Goal: Contribute content: Add original content to the website for others to see

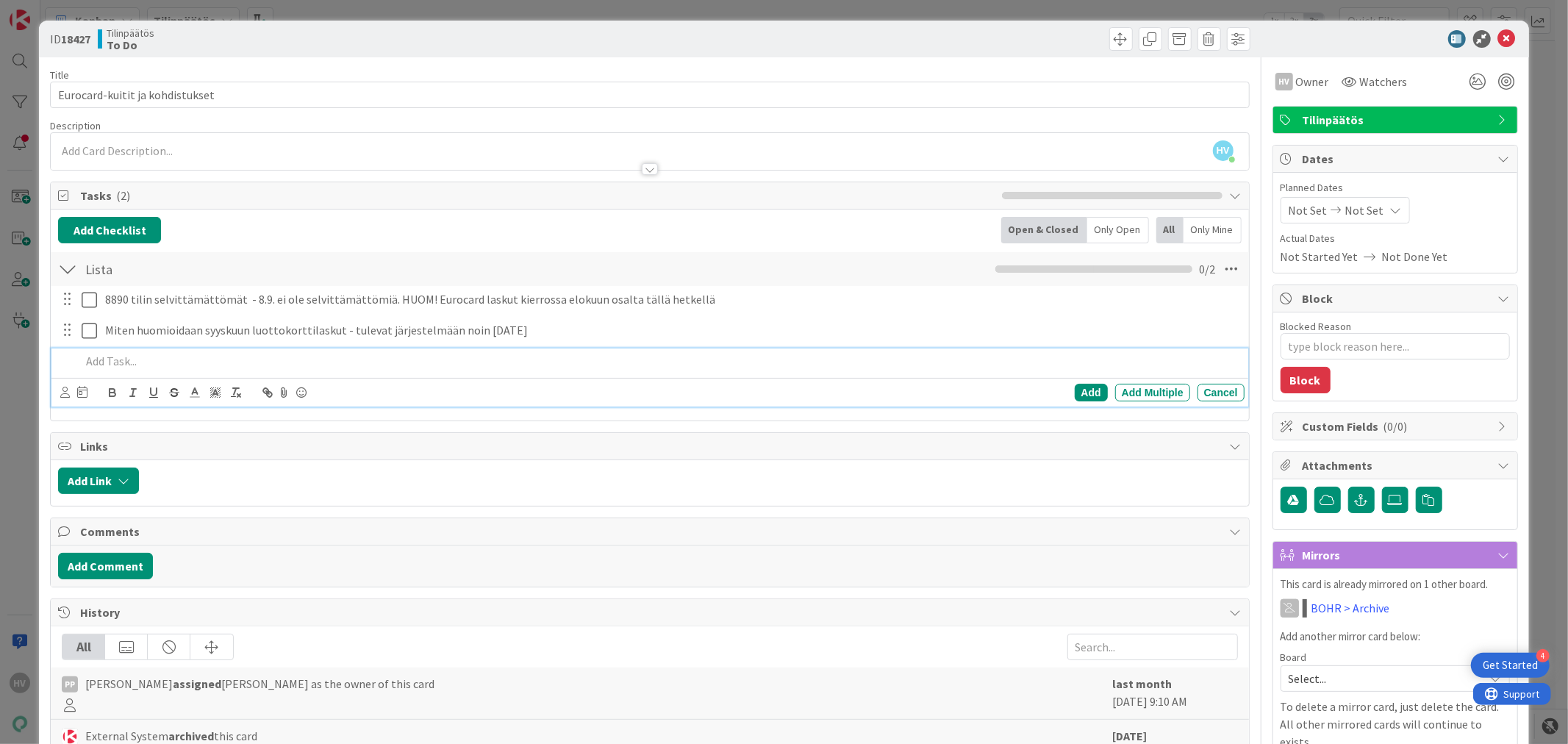
scroll to position [40, 0]
click at [1498, 39] on icon at bounding box center [1507, 39] width 18 height 18
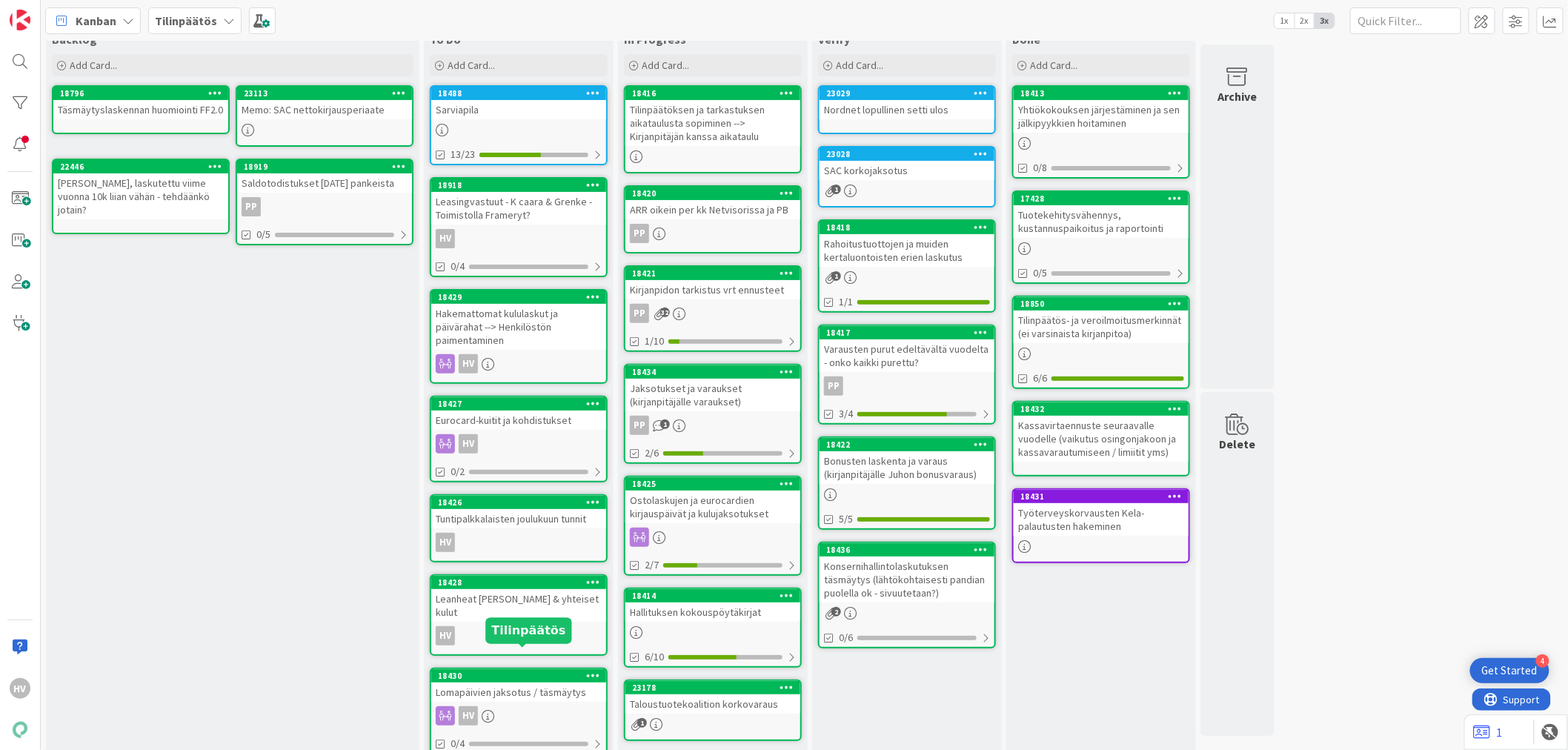
click at [490, 670] on div "18430" at bounding box center [522, 676] width 168 height 10
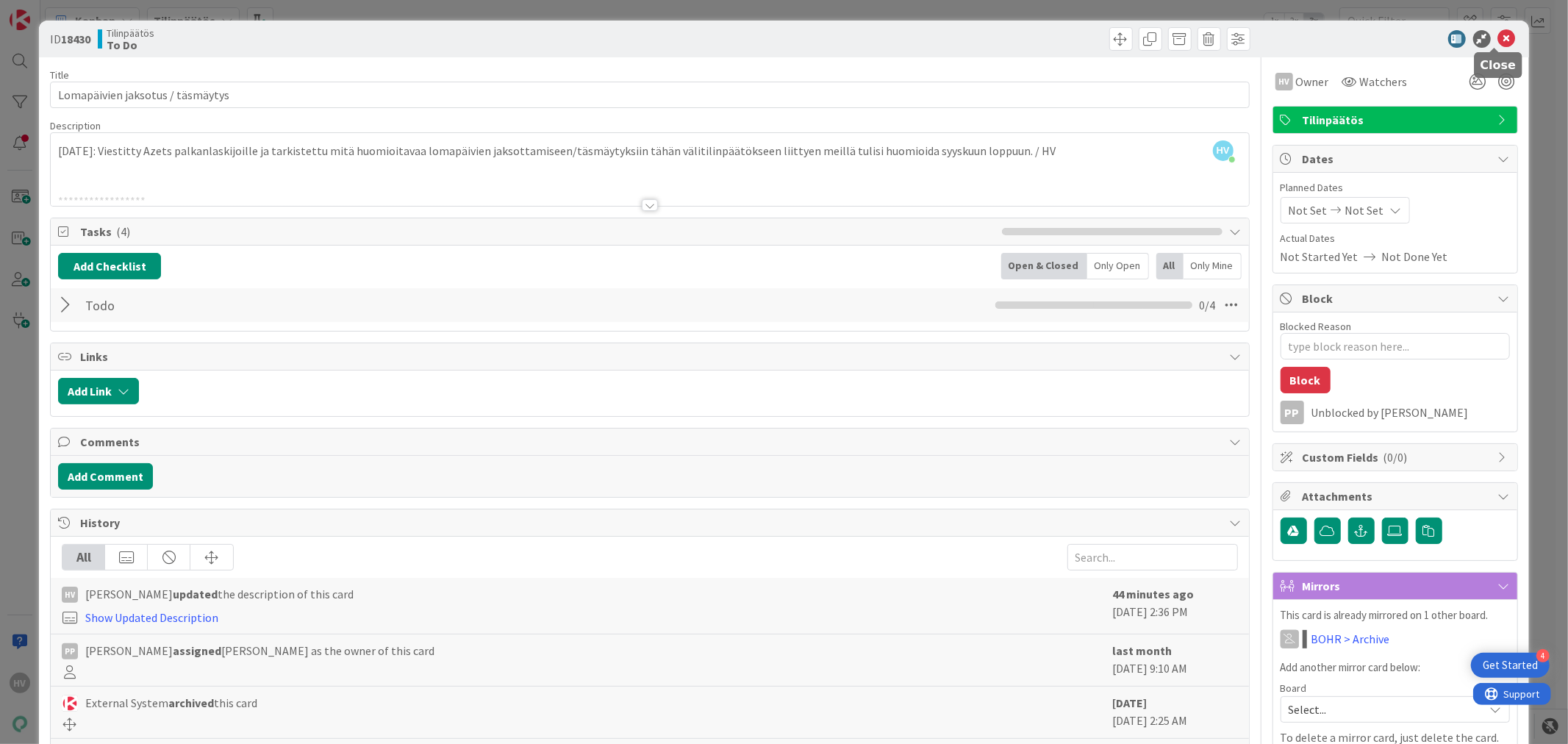
click at [1498, 38] on icon at bounding box center [1507, 39] width 18 height 18
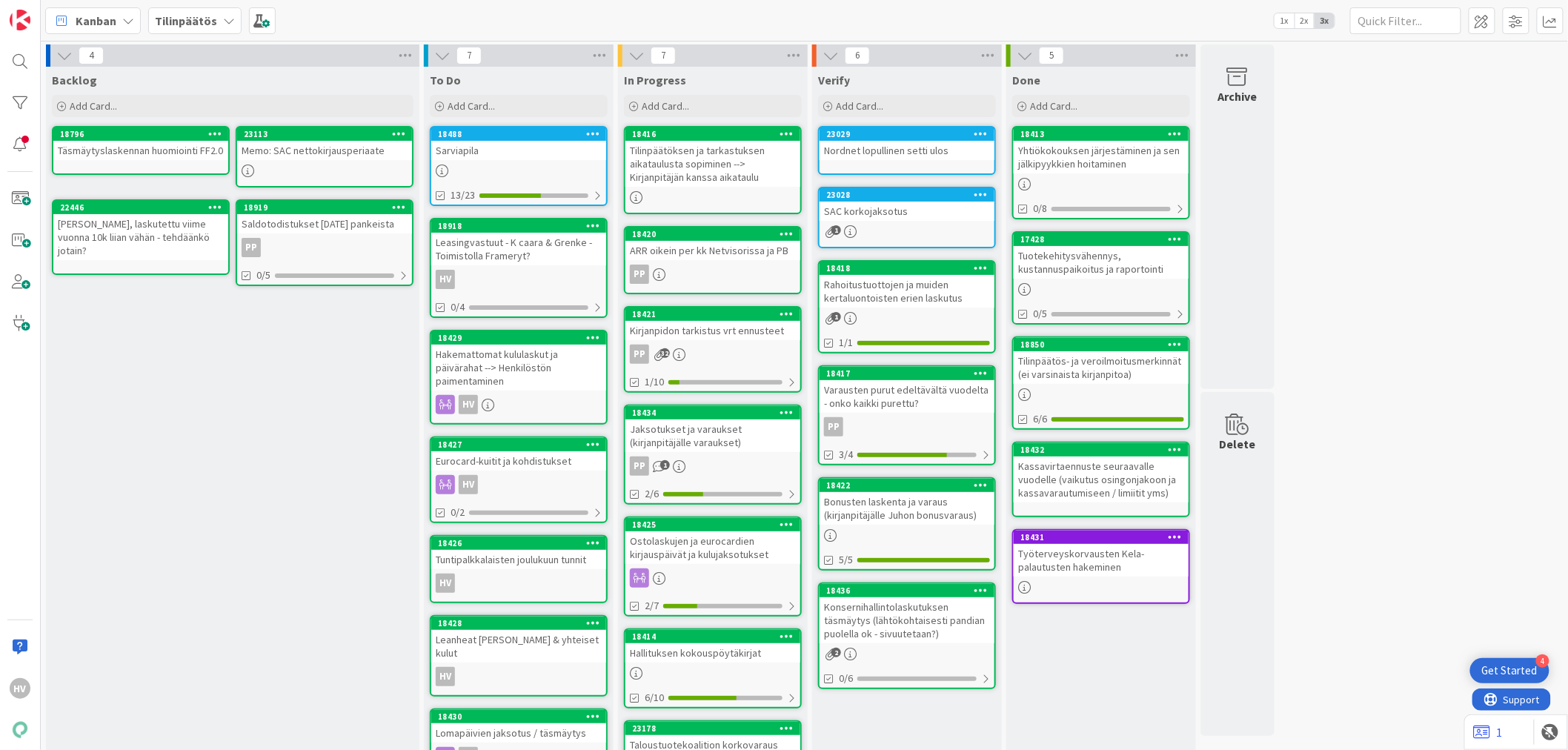
click at [691, 531] on div "Ostolaskujen ja eurocardien kirjauspäivät ja kulujaksotukset" at bounding box center [713, 548] width 175 height 33
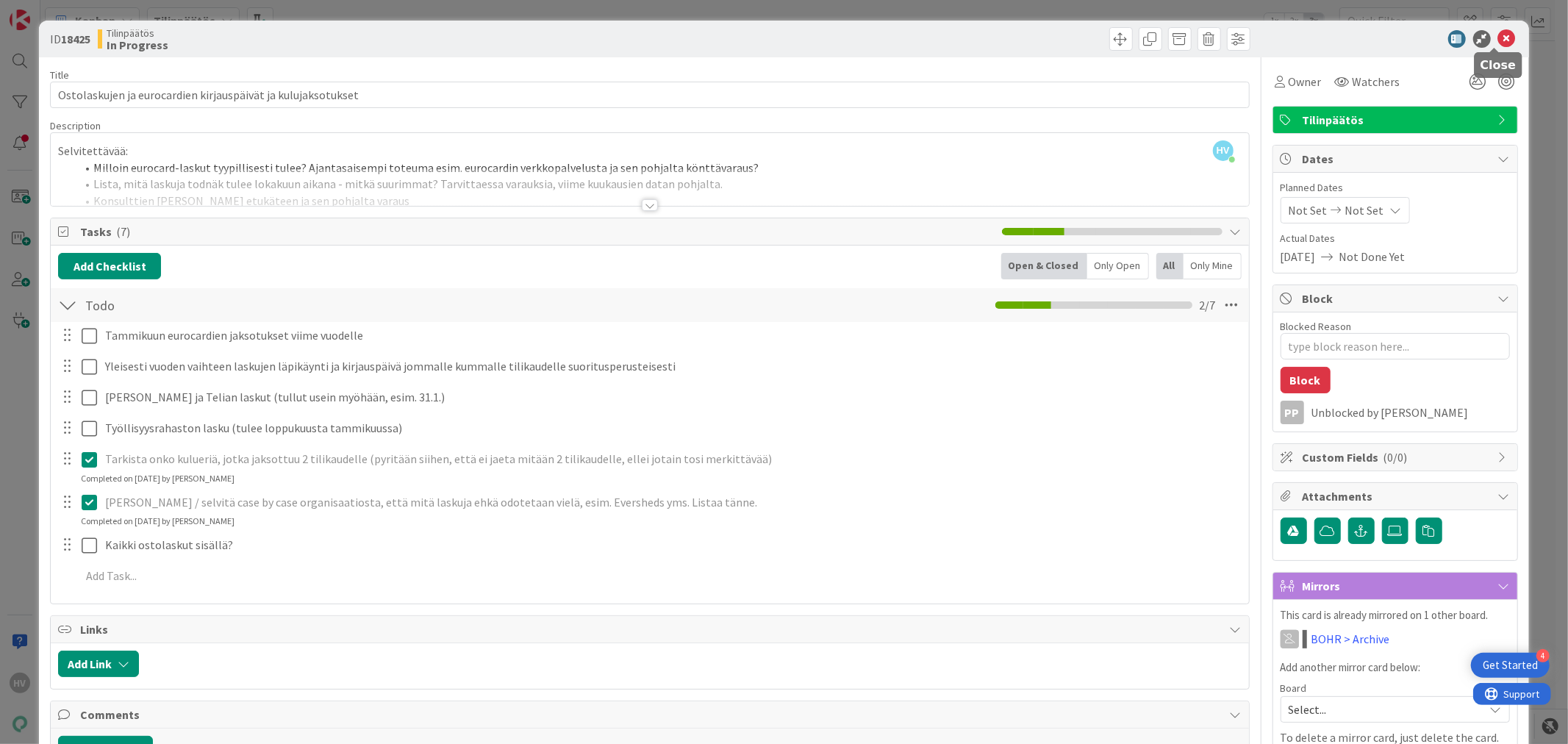
click at [1498, 33] on icon at bounding box center [1507, 39] width 18 height 18
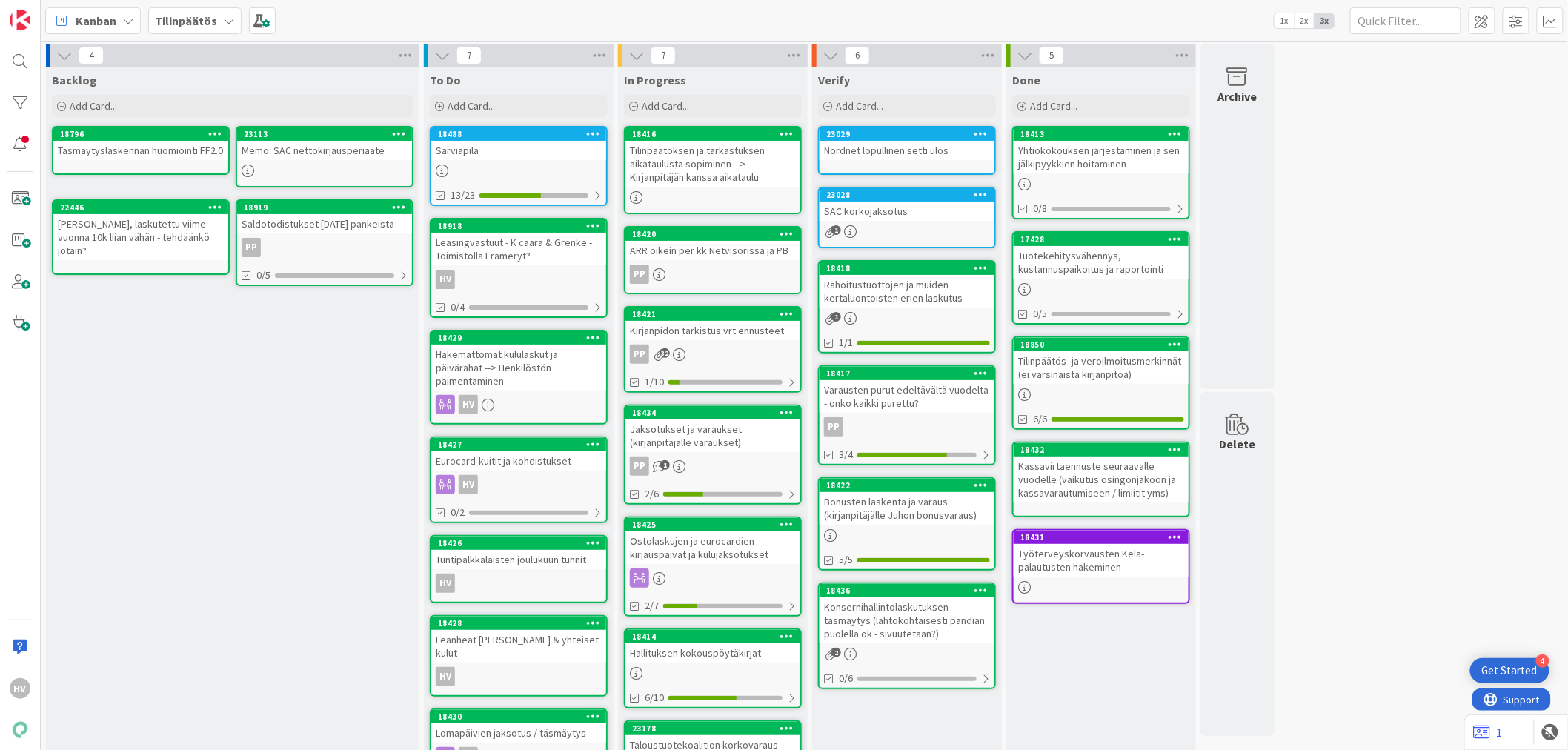
click at [1093, 537] on div "18431" at bounding box center [1101, 536] width 175 height 13
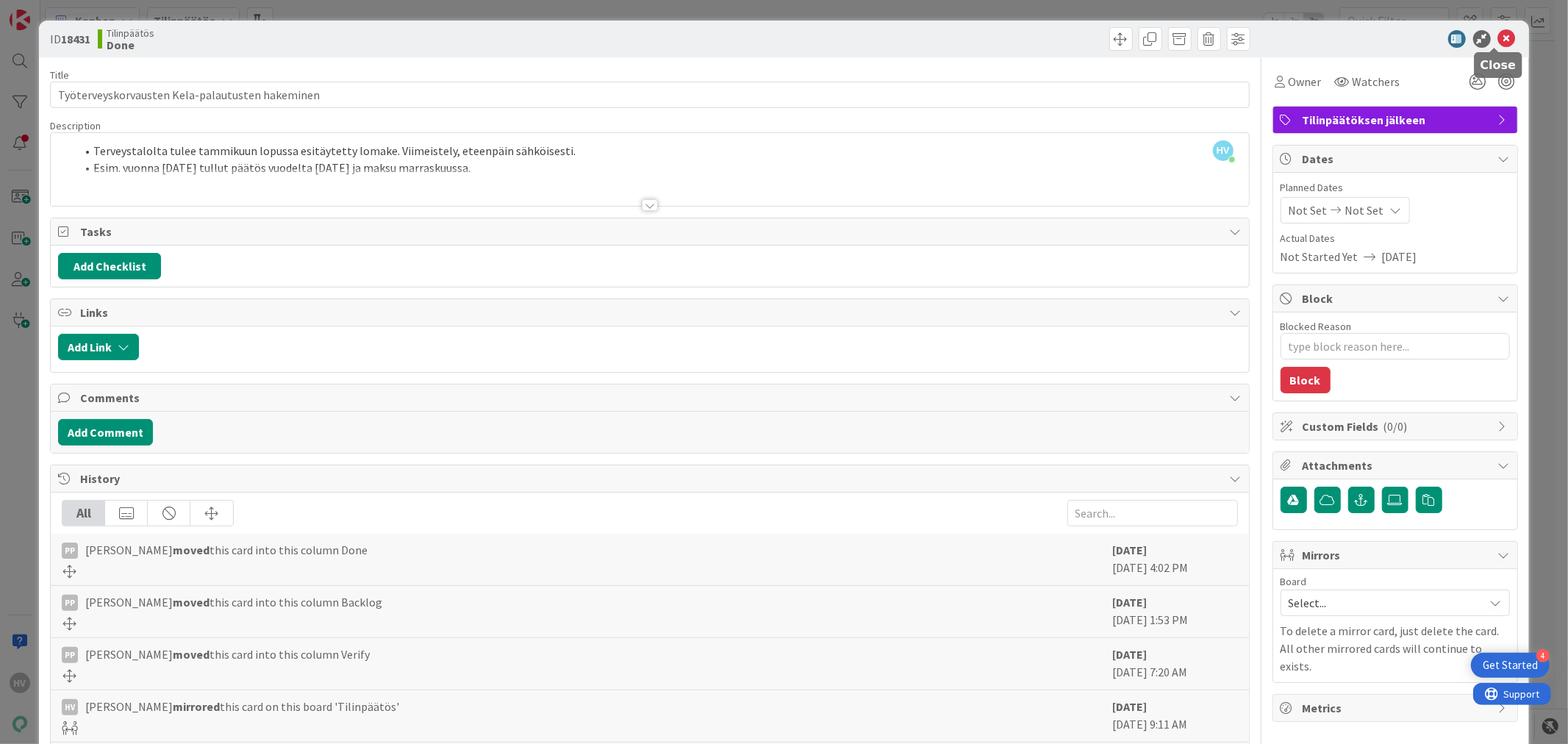
click at [1500, 44] on icon at bounding box center [1507, 39] width 18 height 18
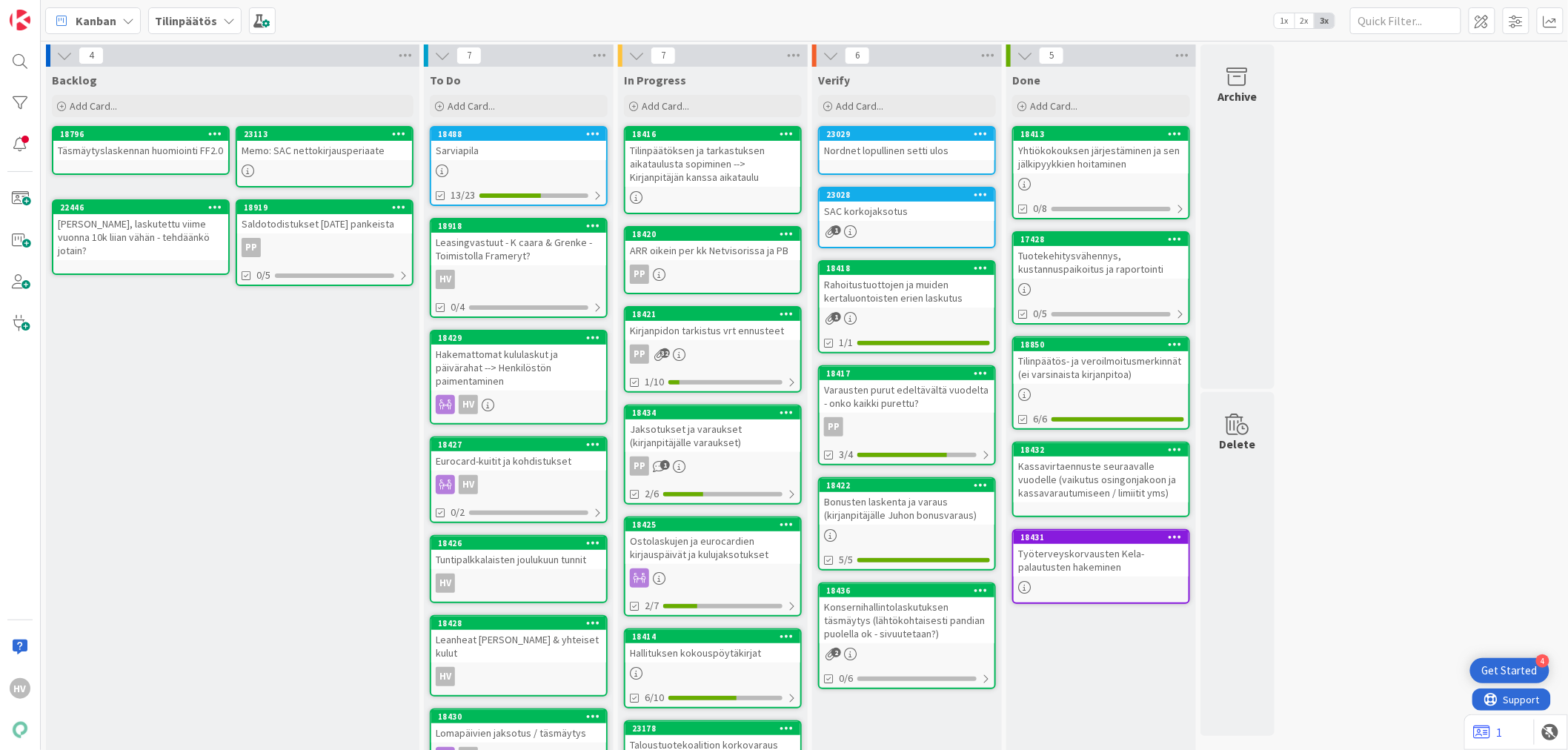
click at [218, 27] on div "Tilinpäätös" at bounding box center [195, 21] width 93 height 27
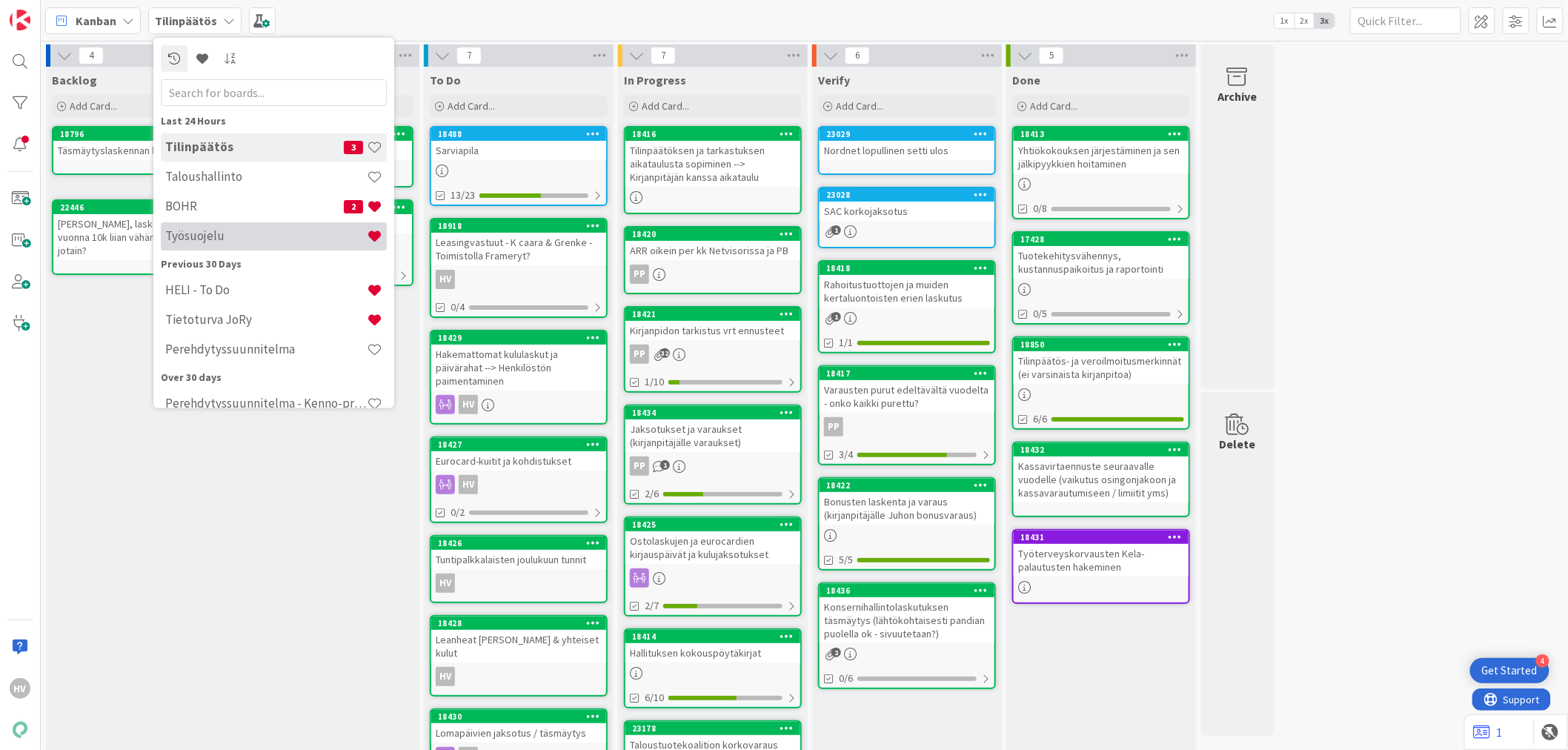
click at [190, 233] on h4 "Työsuojelu" at bounding box center [266, 235] width 202 height 15
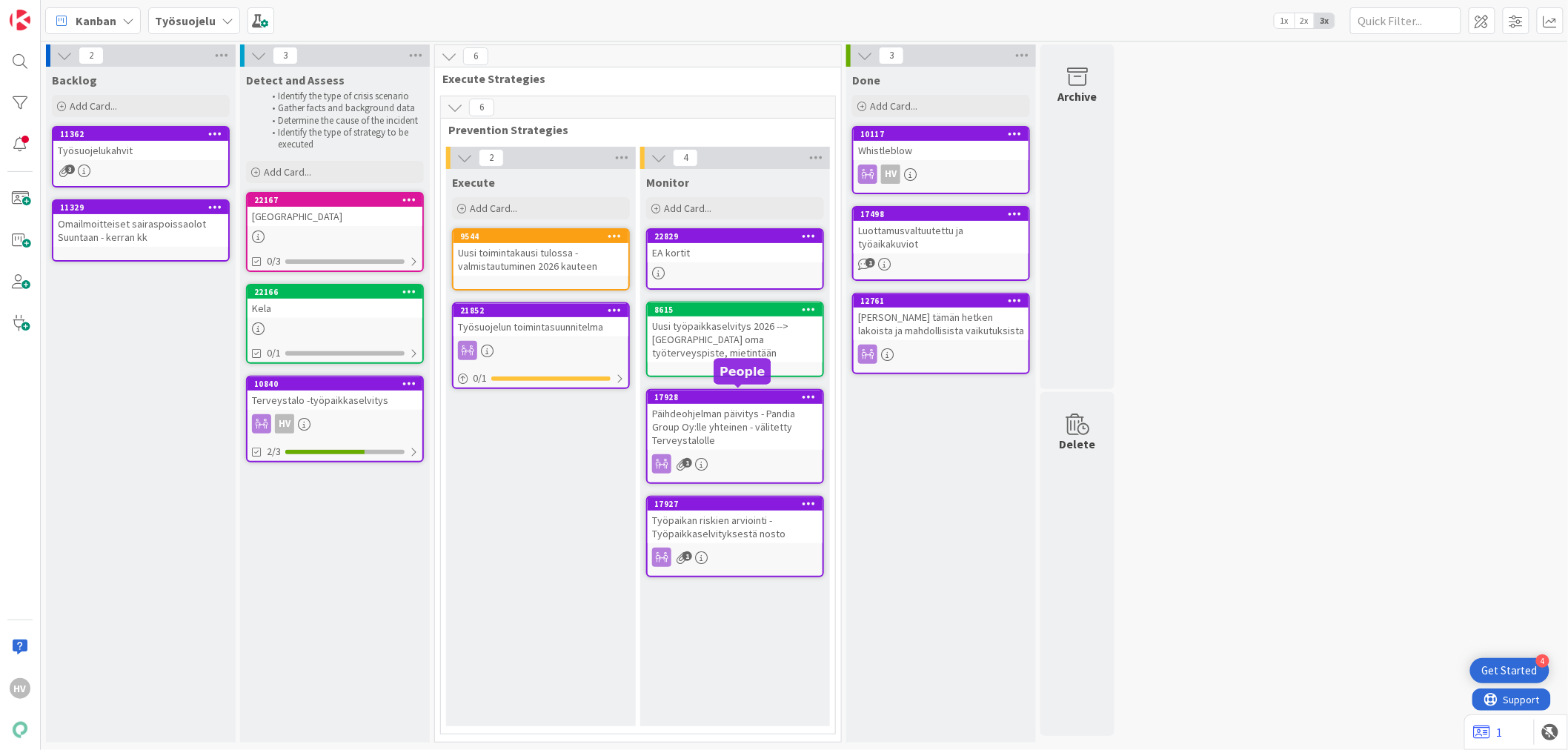
click at [726, 396] on div "17928" at bounding box center [738, 397] width 168 height 10
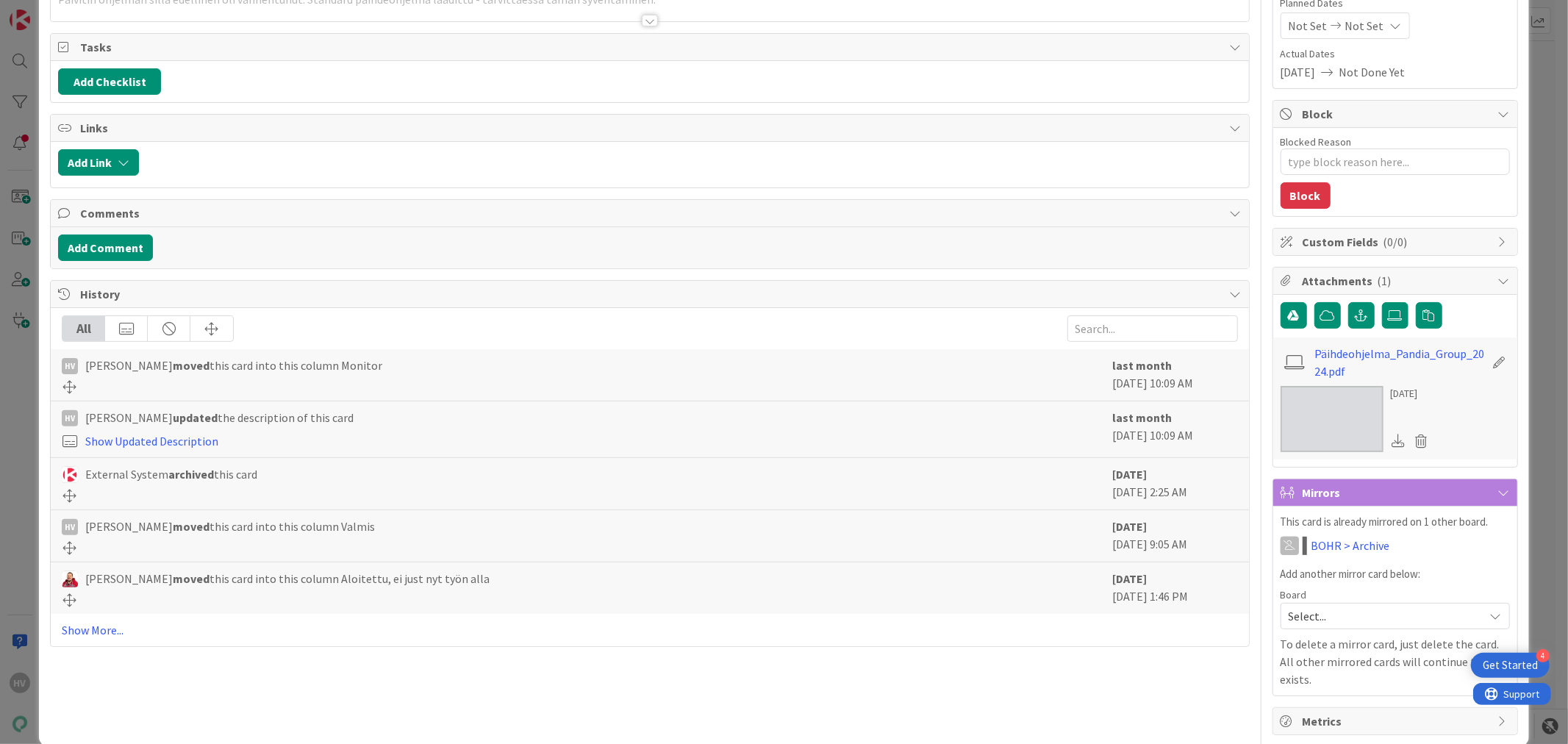
scroll to position [191, 0]
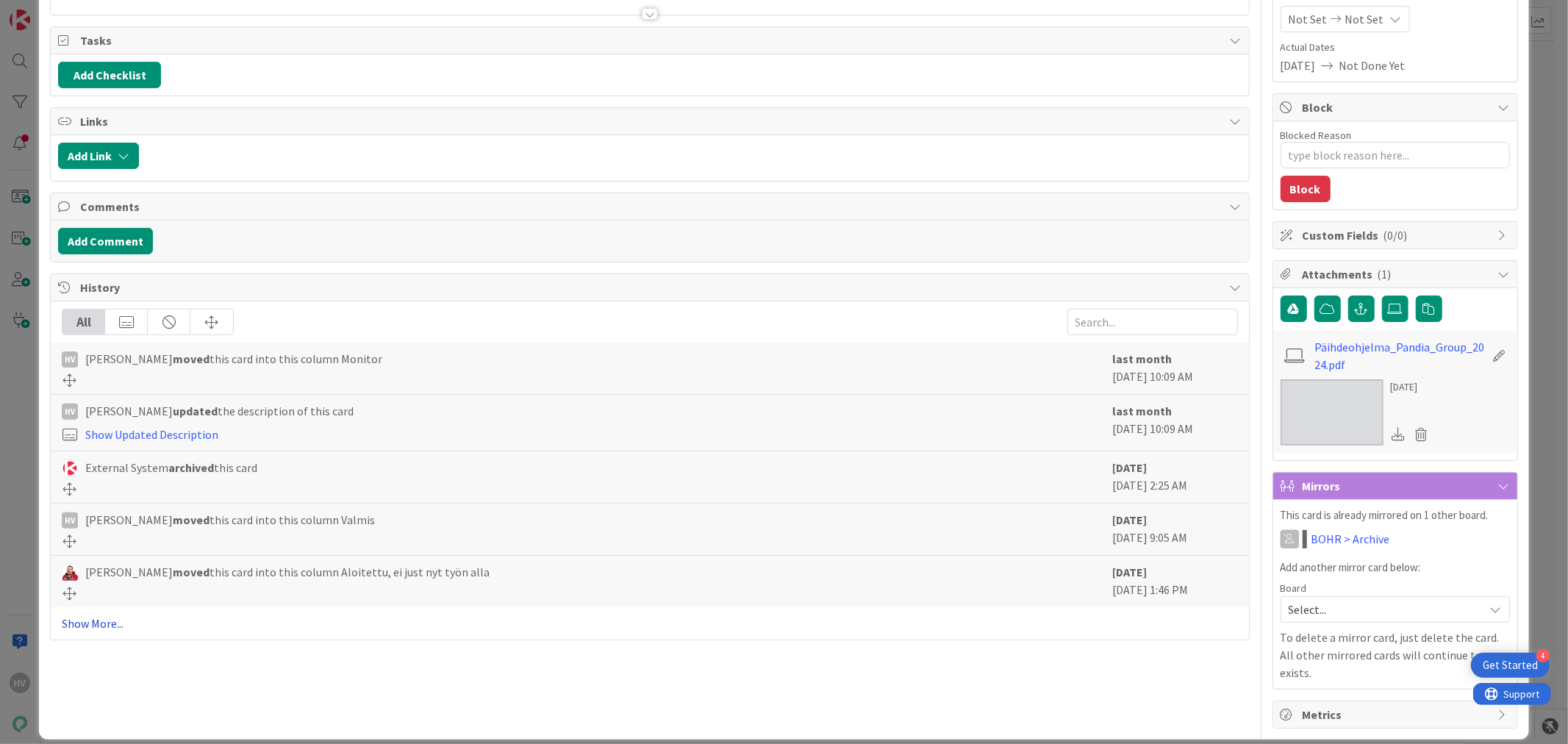
click at [107, 627] on link "Show More..." at bounding box center [650, 623] width 1176 height 18
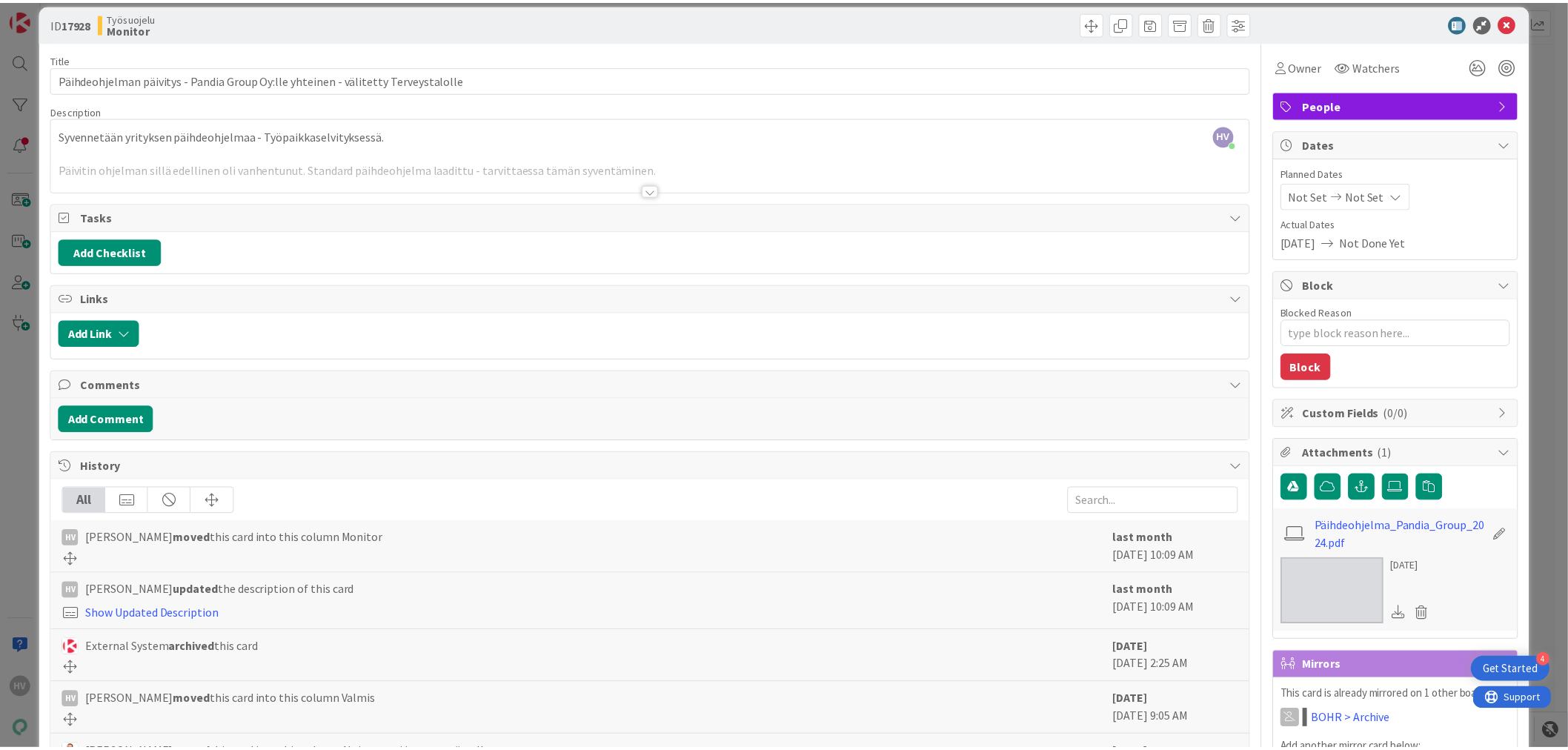
scroll to position [0, 0]
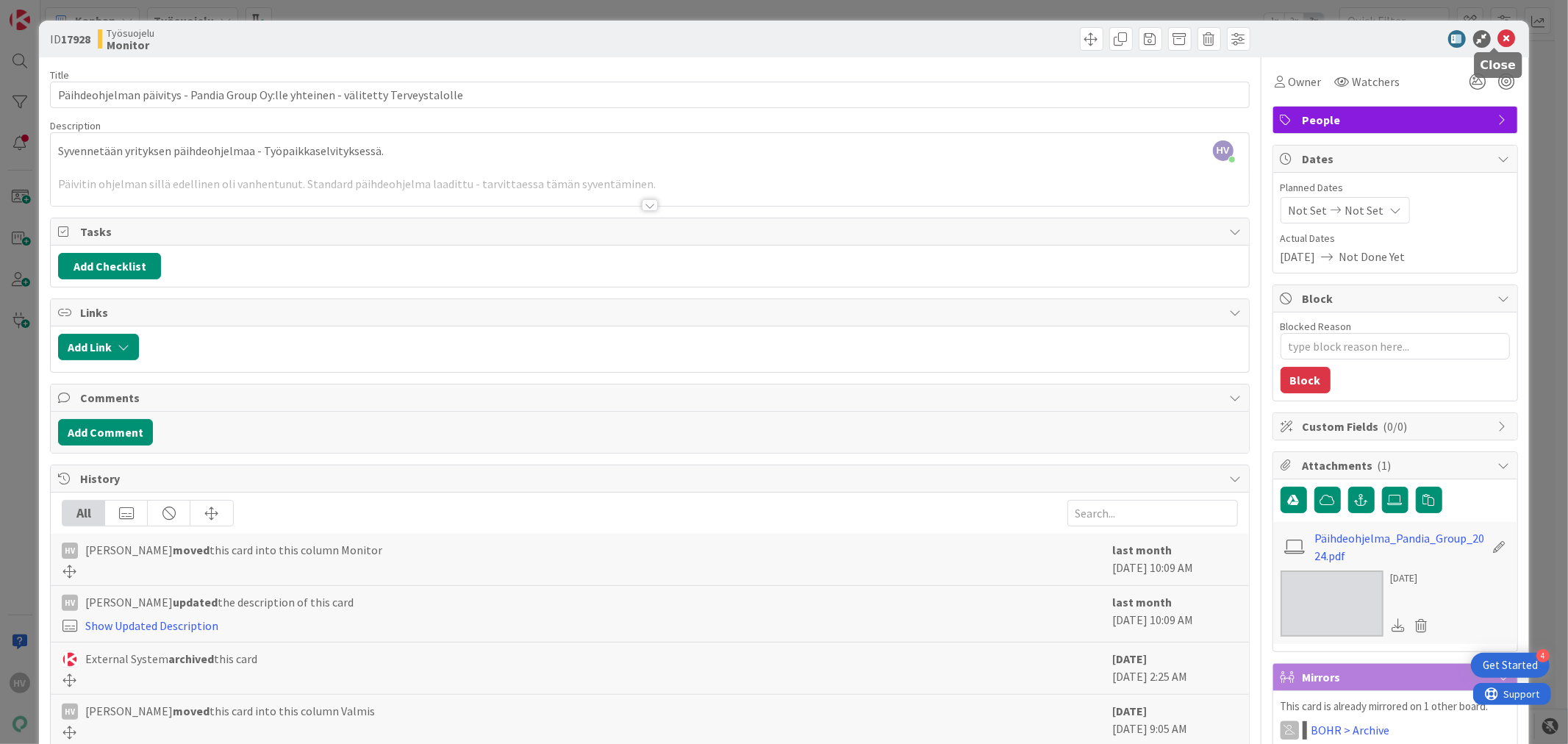
click at [1498, 38] on icon at bounding box center [1507, 39] width 18 height 18
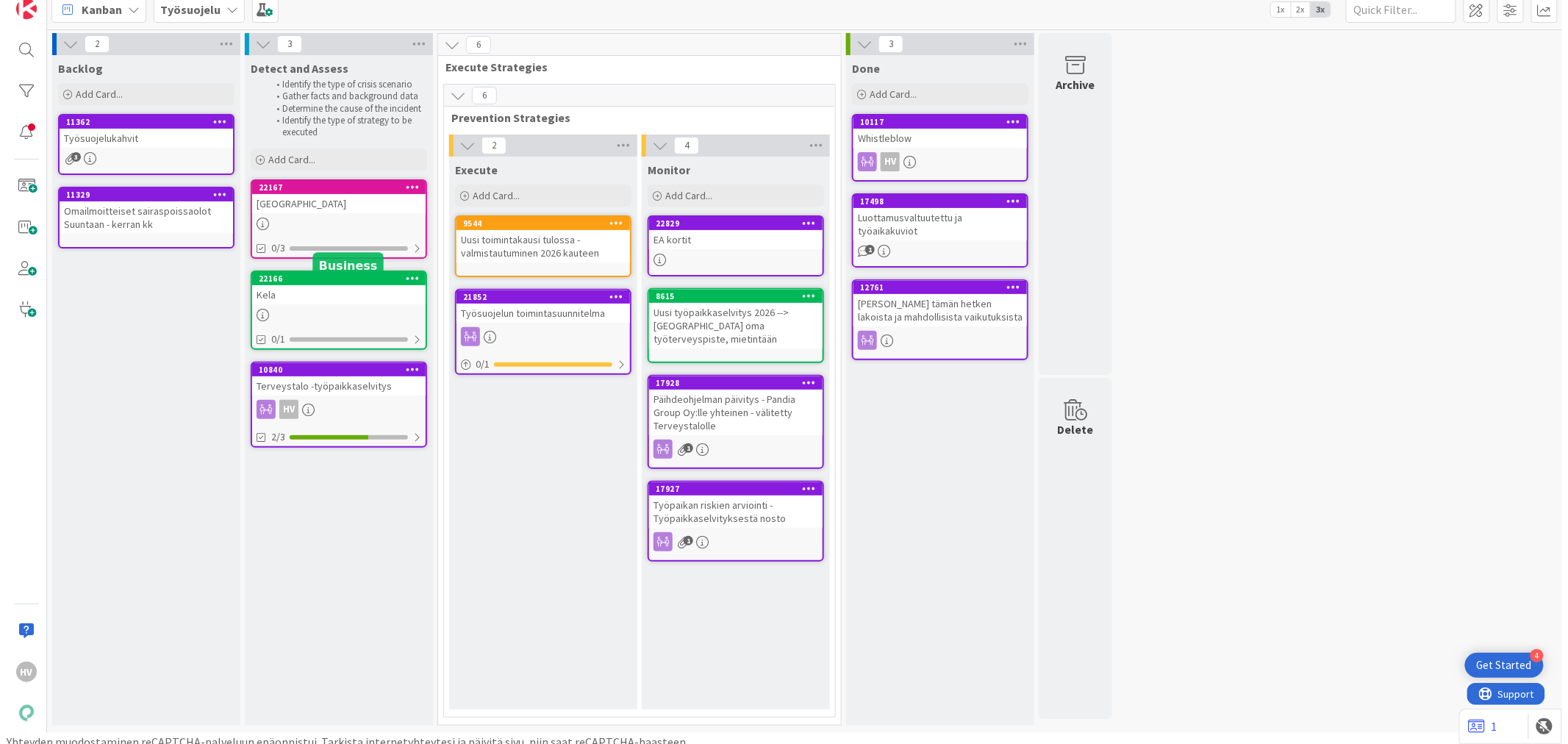
scroll to position [18, 0]
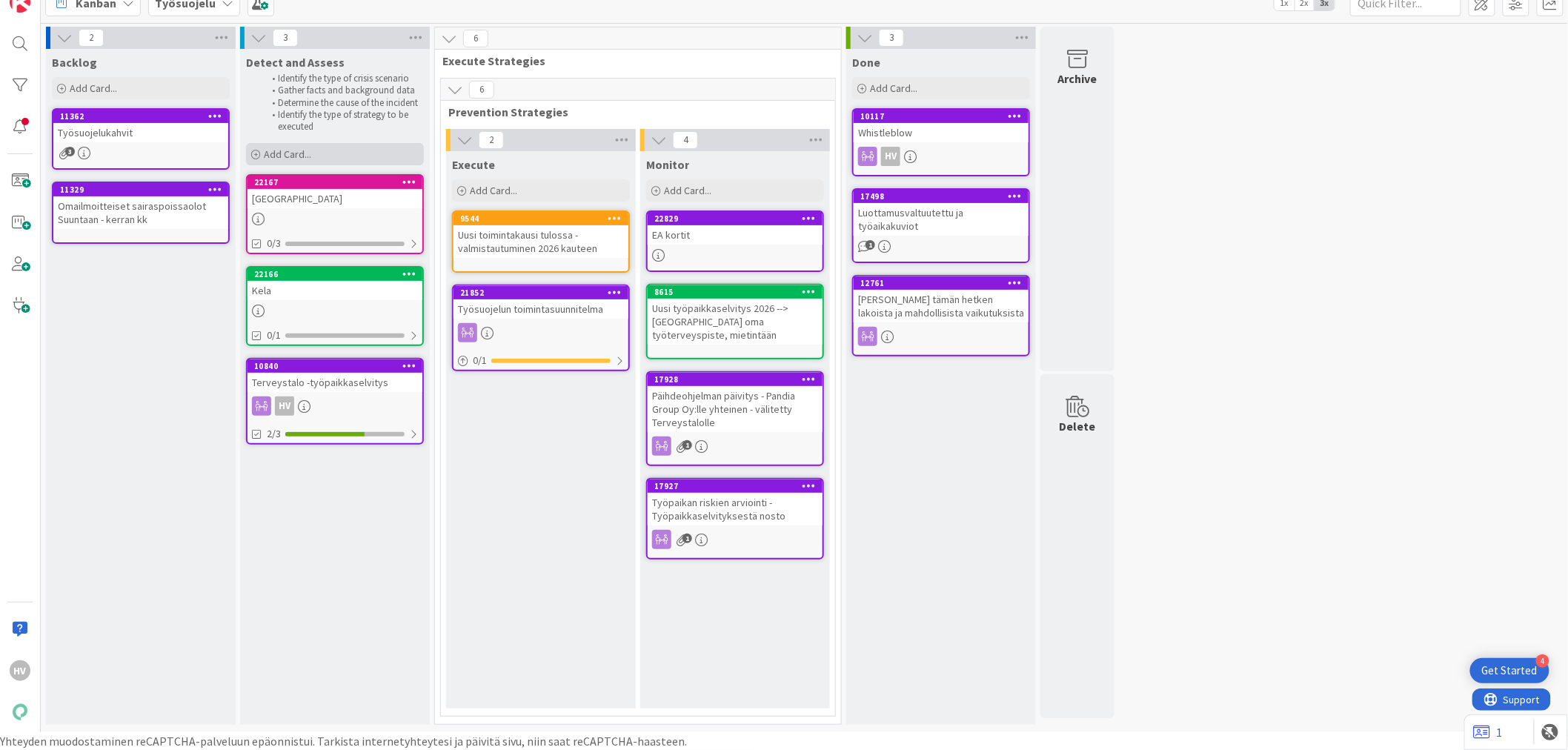
click at [305, 150] on span "Add Card..." at bounding box center [287, 153] width 48 height 13
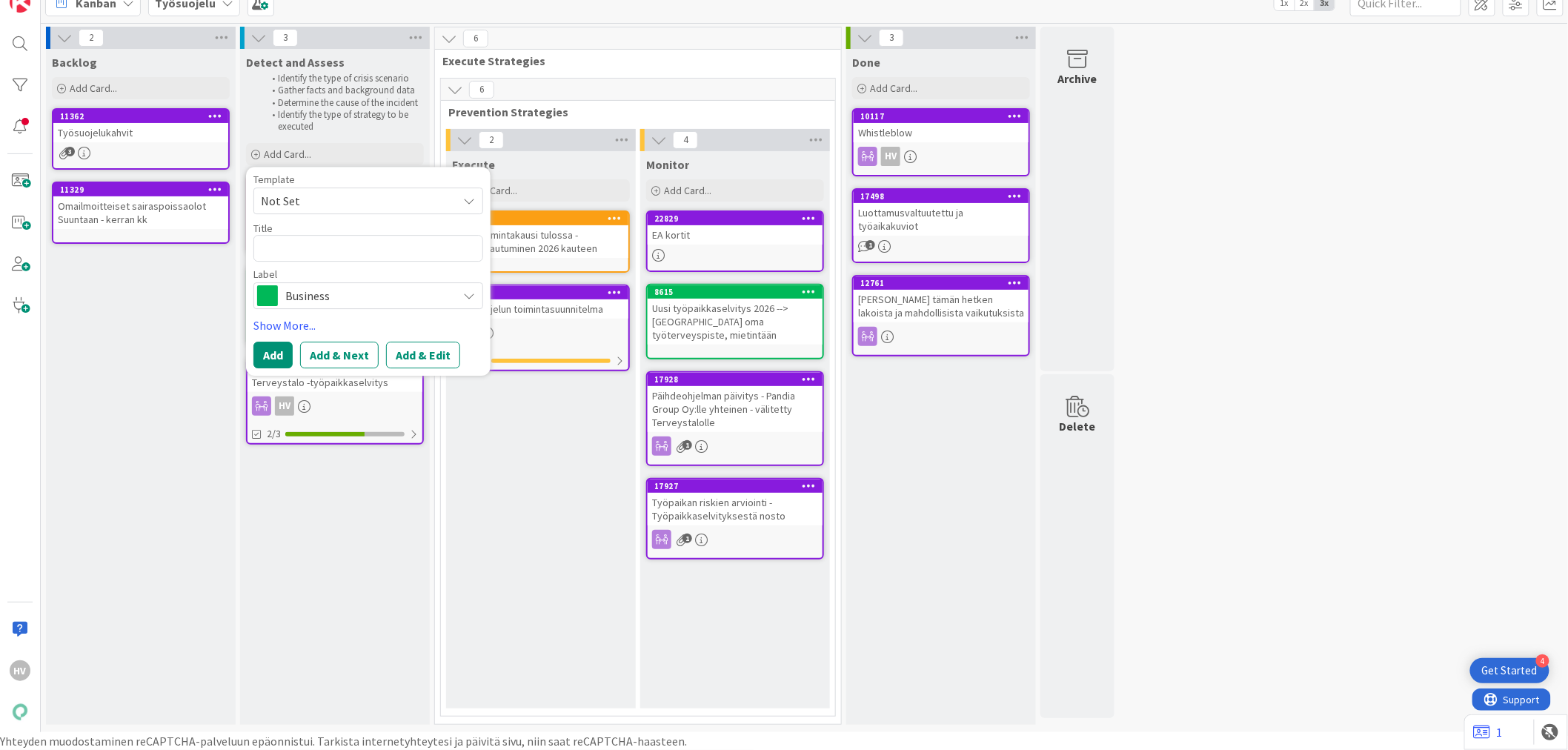
type textarea "x"
type textarea "I"
type textarea "x"
type textarea "Il"
type textarea "x"
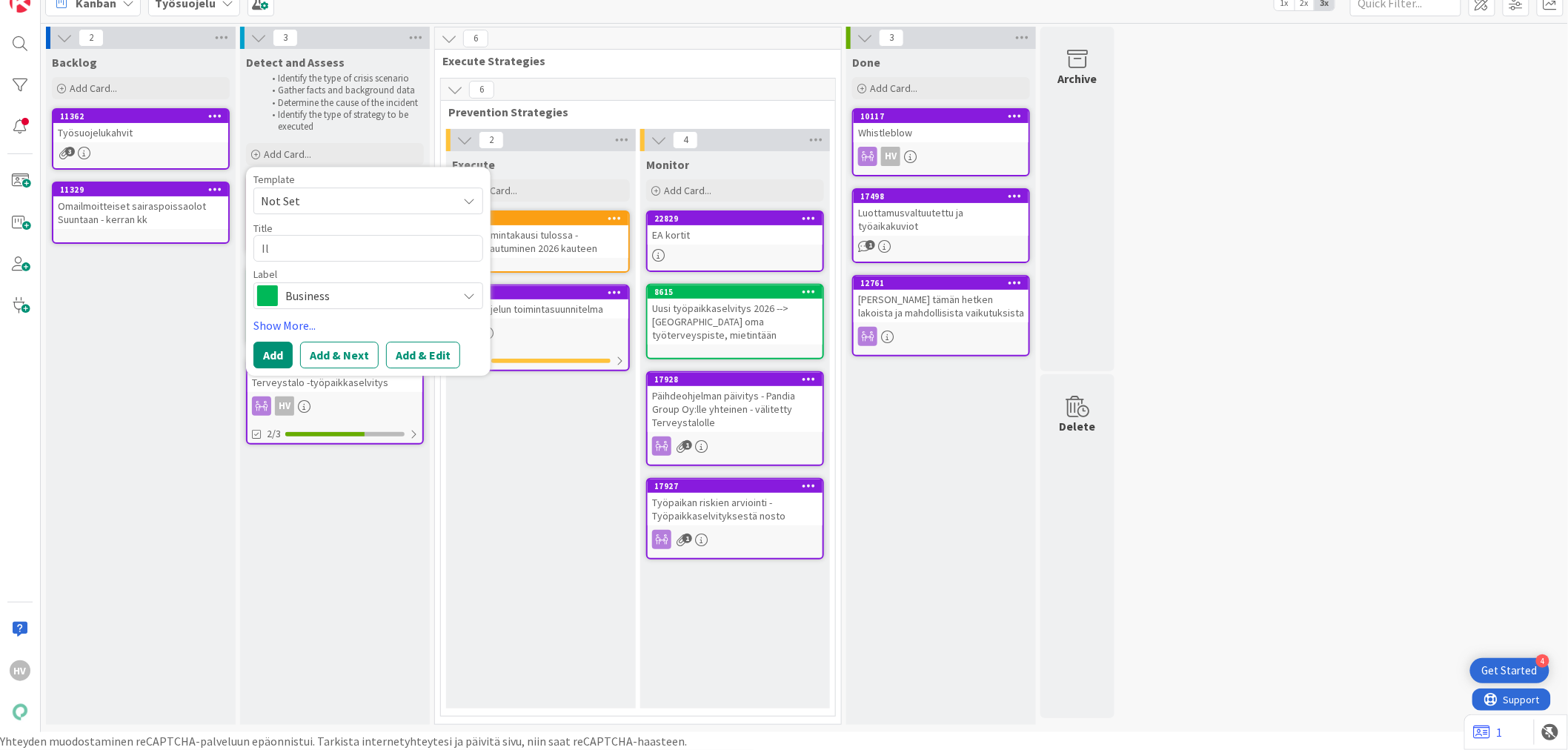
type textarea "Ilm"
type textarea "x"
type textarea "Ilma"
type textarea "x"
type textarea "Ilman"
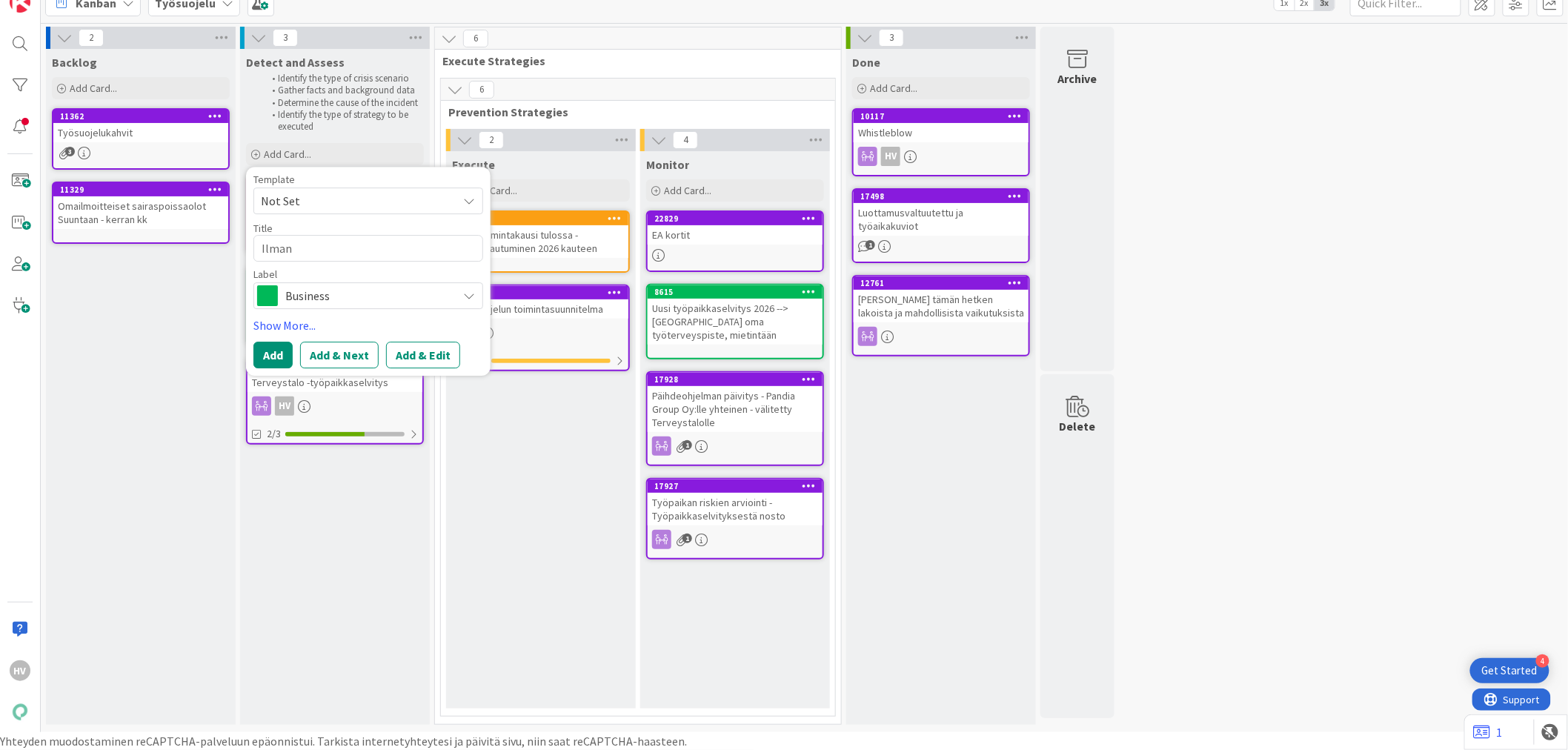
type textarea "x"
type textarea "Ilmana"
type textarea "x"
type textarea "Ilman"
type textarea "x"
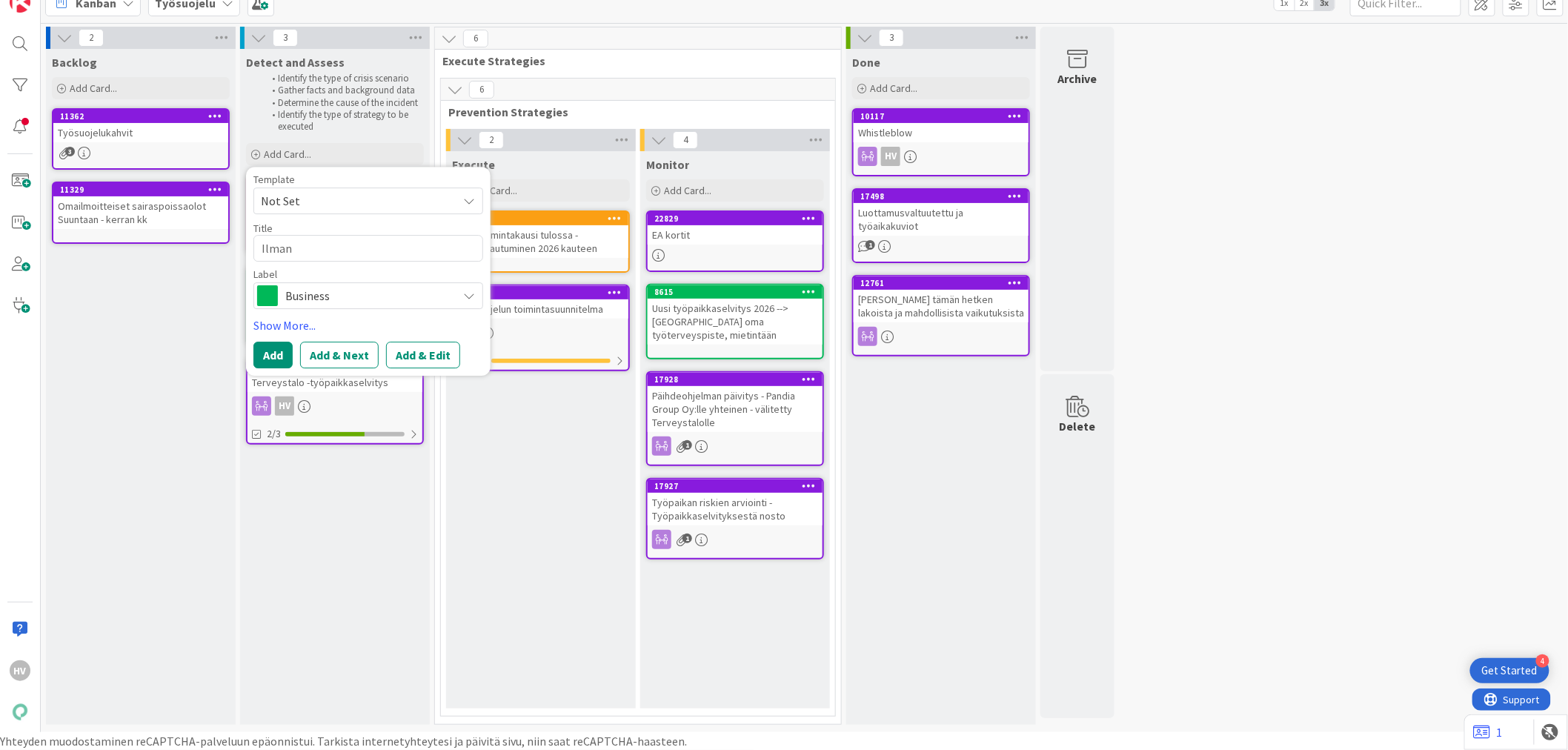
type textarea "Ilma"
type textarea "x"
type textarea "Ilmal"
type textarea "x"
type textarea "Ilmala"
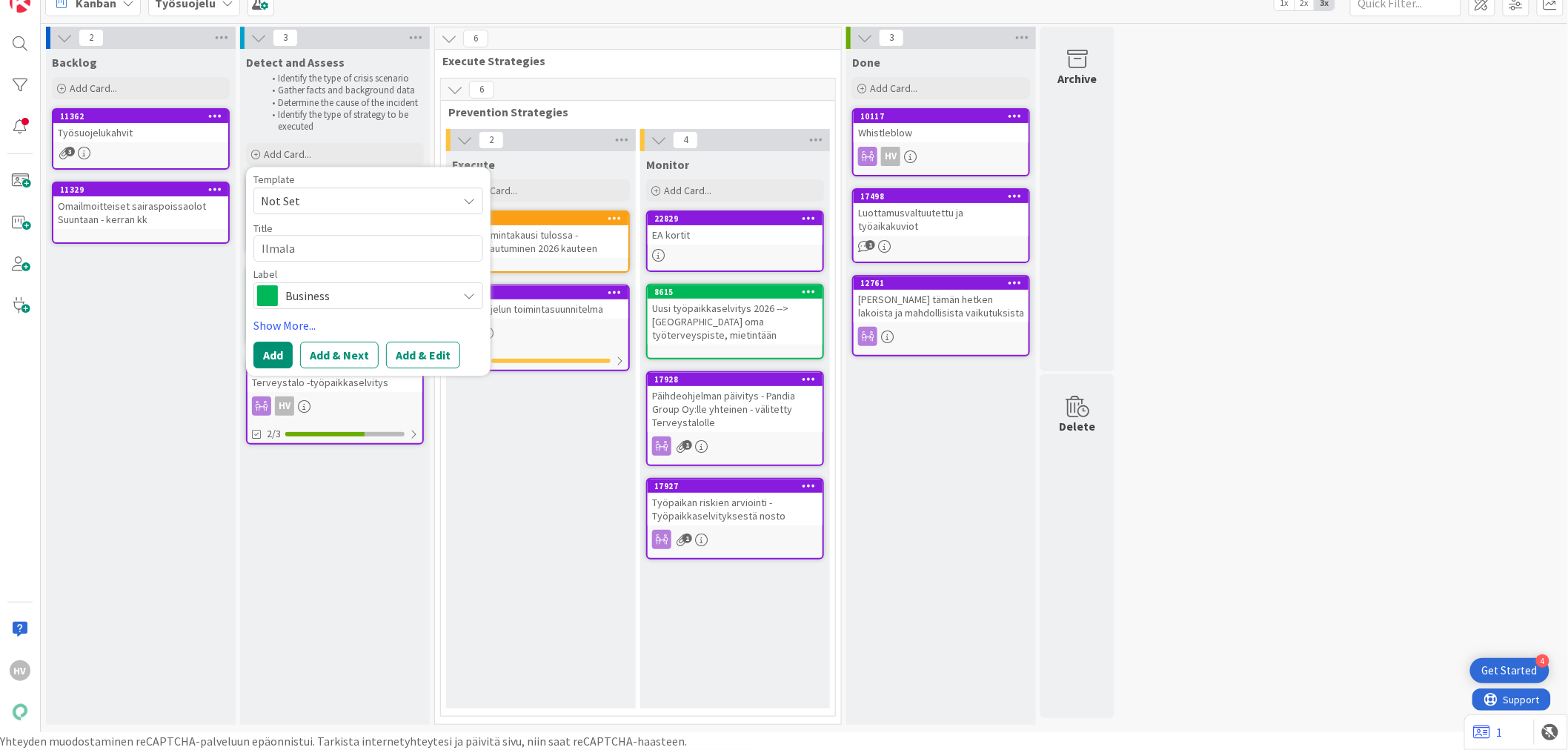
type textarea "x"
type textarea "Ilmalan"
type textarea "x"
type textarea "Ilmalan"
type textarea "x"
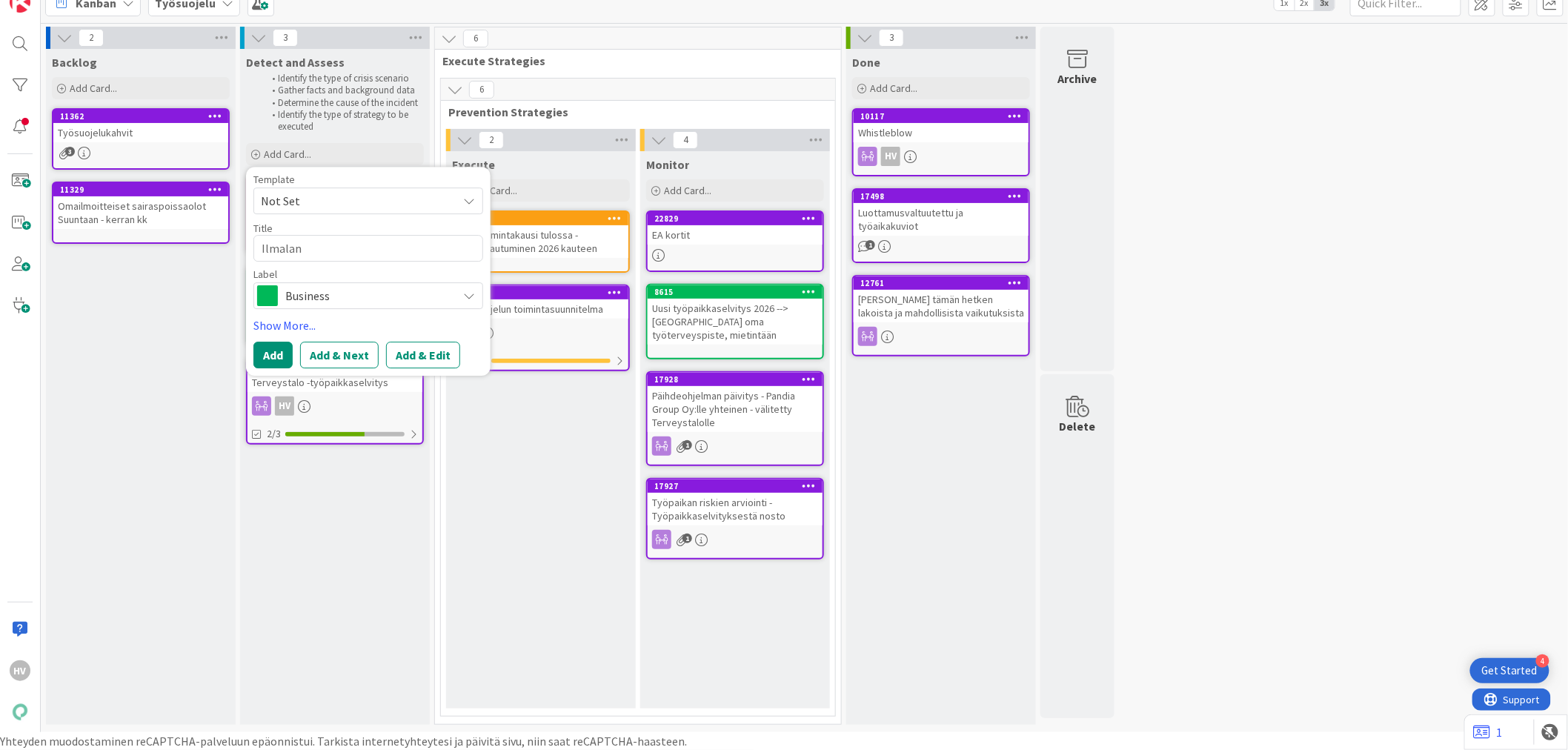
type textarea "Ilmalan p"
type textarea "x"
type textarea "Ilmalan pä"
type textarea "x"
type textarea "Ilmalan päi"
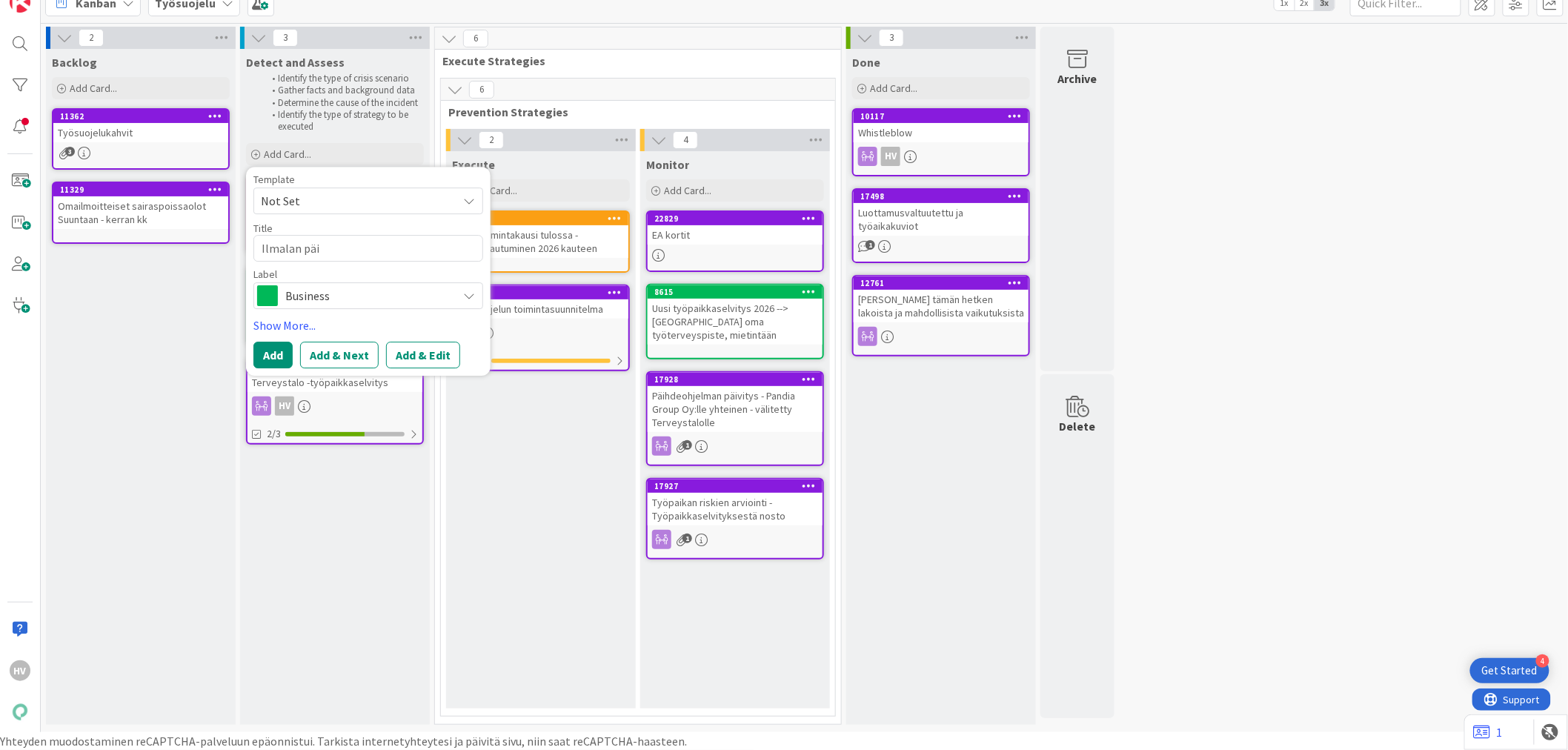
type textarea "x"
type textarea "Ilmalan päiv"
type textarea "x"
type textarea "Ilmalan päivi"
type textarea "x"
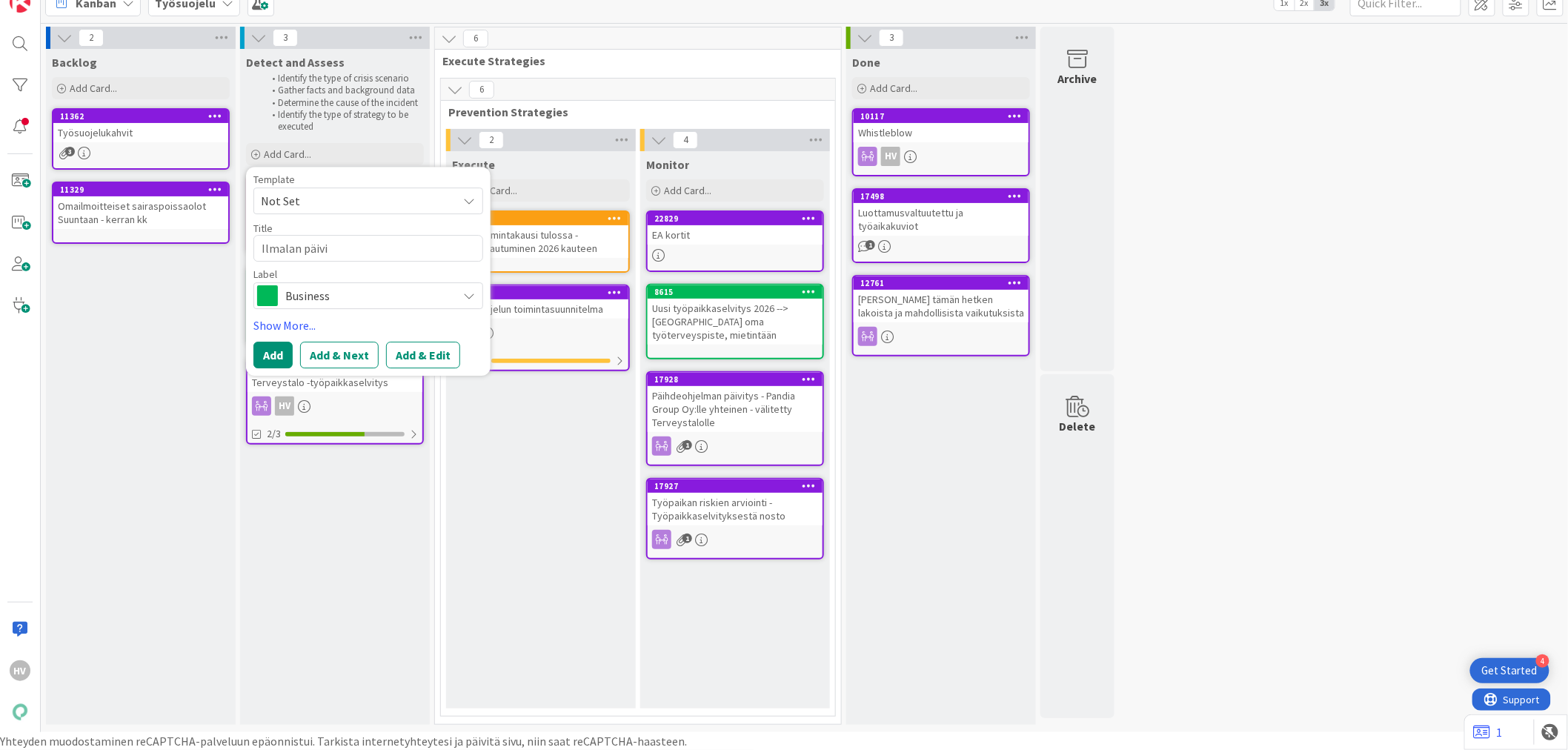
type textarea "Ilmalan päivit"
type textarea "x"
type textarea "Ilmalan päivite"
type textarea "x"
type textarea "Ilmalan päivitet"
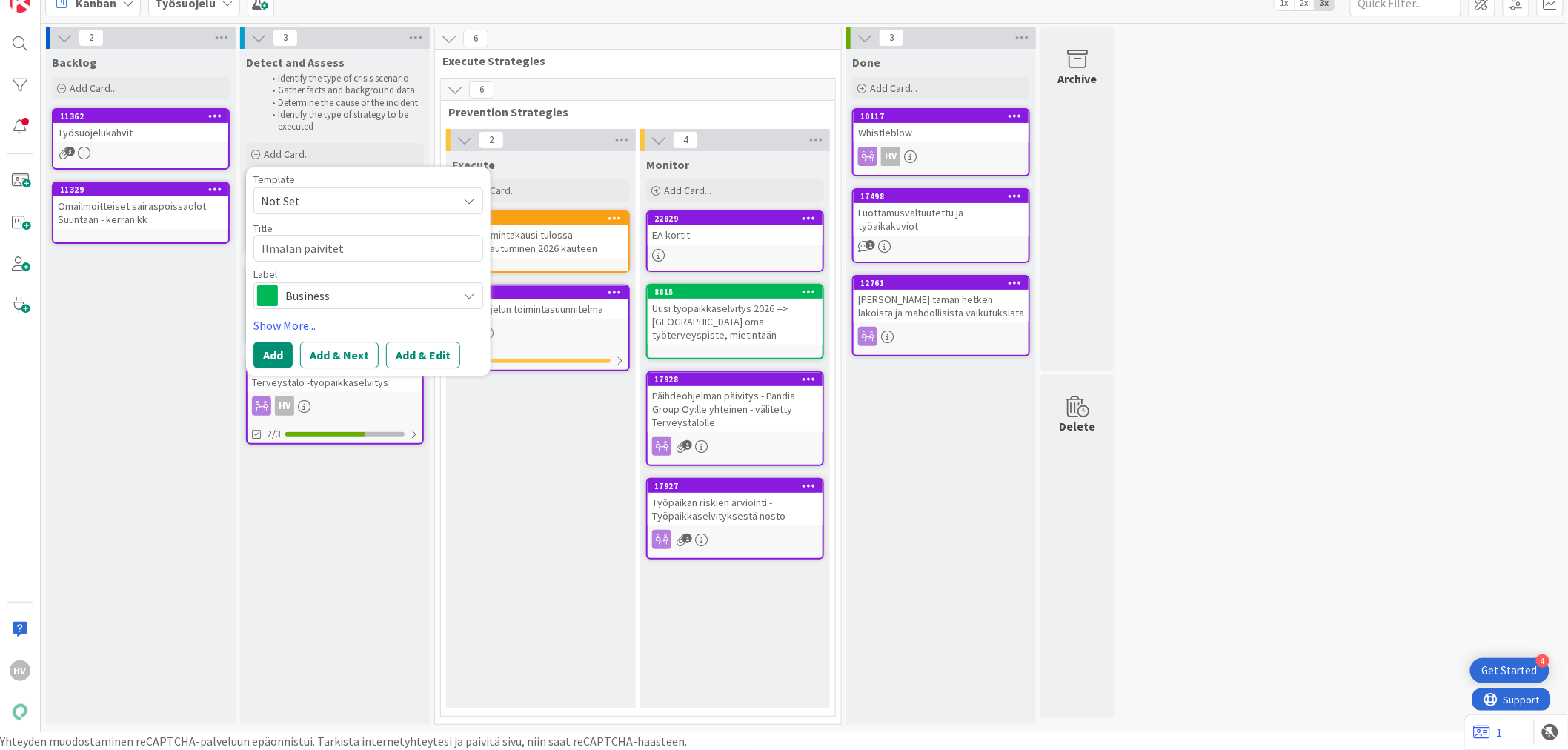
type textarea "x"
type textarea "Ilmalan päivitett"
type textarea "x"
type textarea "Ilmalan päivitetty"
type textarea "x"
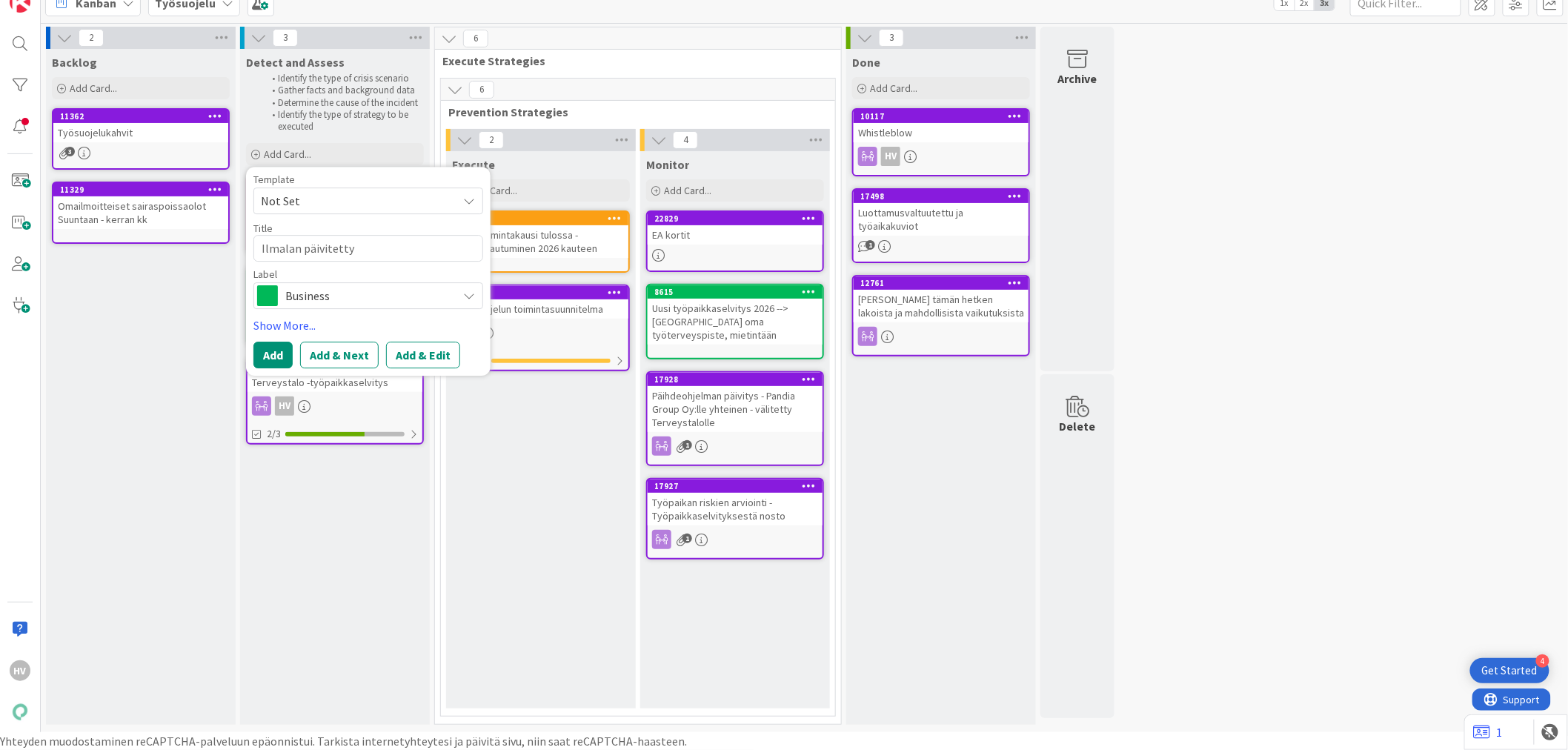
type textarea "Ilmalan päivitetty"
type textarea "x"
type textarea "Ilmalan päivitetty P"
type textarea "x"
type textarea "Ilmalan päivitetty Pe"
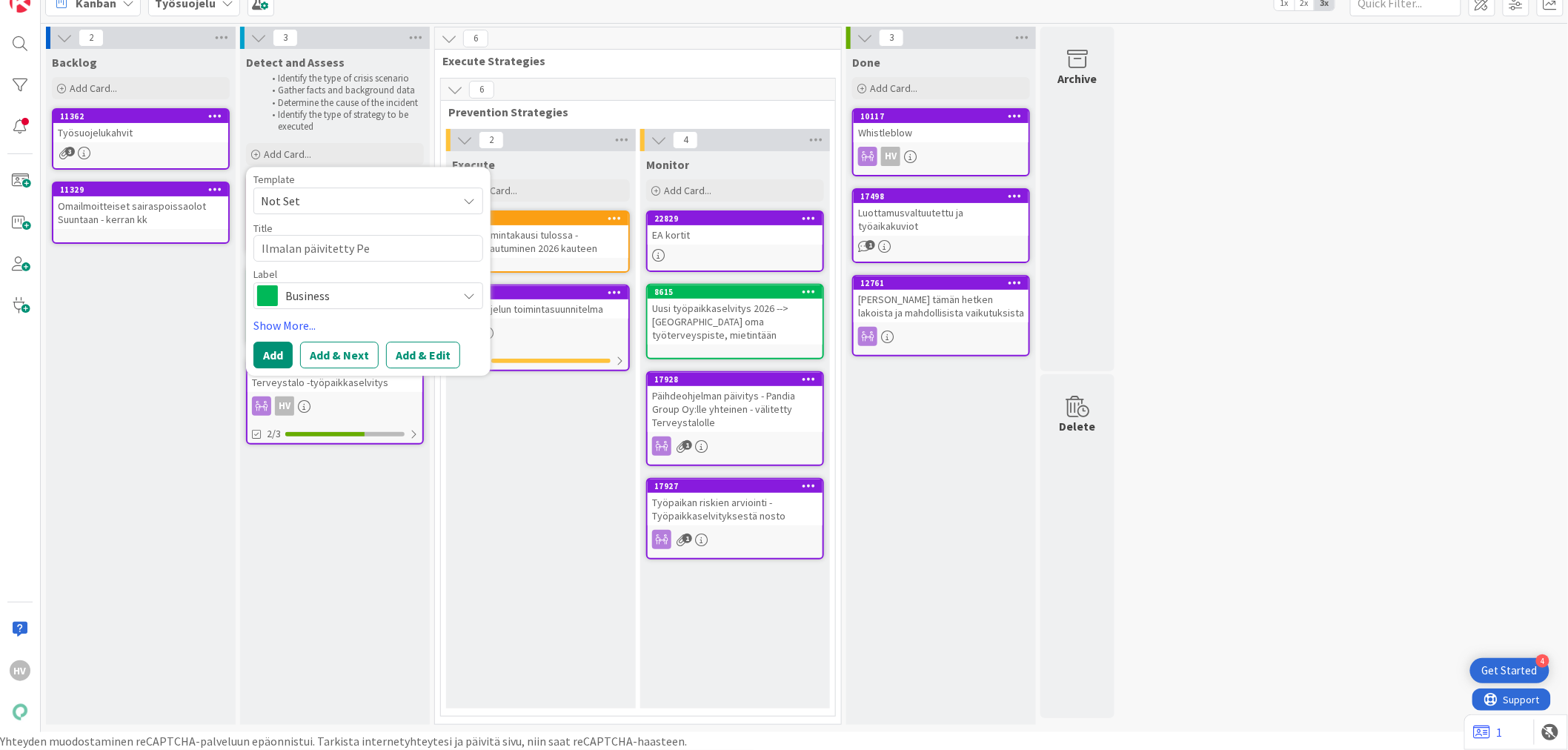
type textarea "x"
type textarea "Ilmalan päivitetty PeL"
type textarea "x"
type textarea "Ilmalan päivitetty PeLS"
type textarea "x"
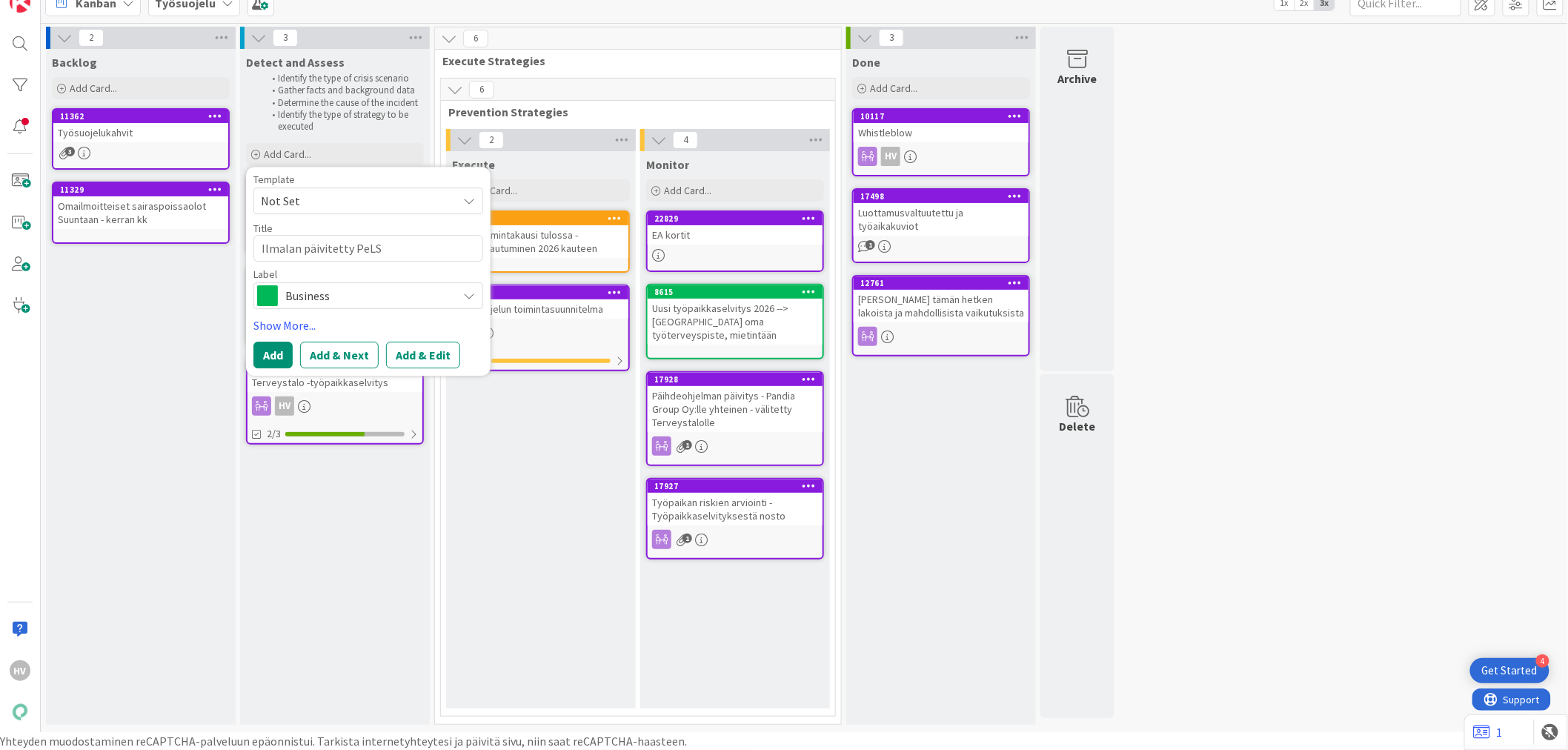
type textarea "Ilmalan päivitetty PeL"
type textarea "x"
type textarea "Ilmalan päivitetty Pe"
type textarea "x"
type textarea "Ilmalan päivitetty Pel"
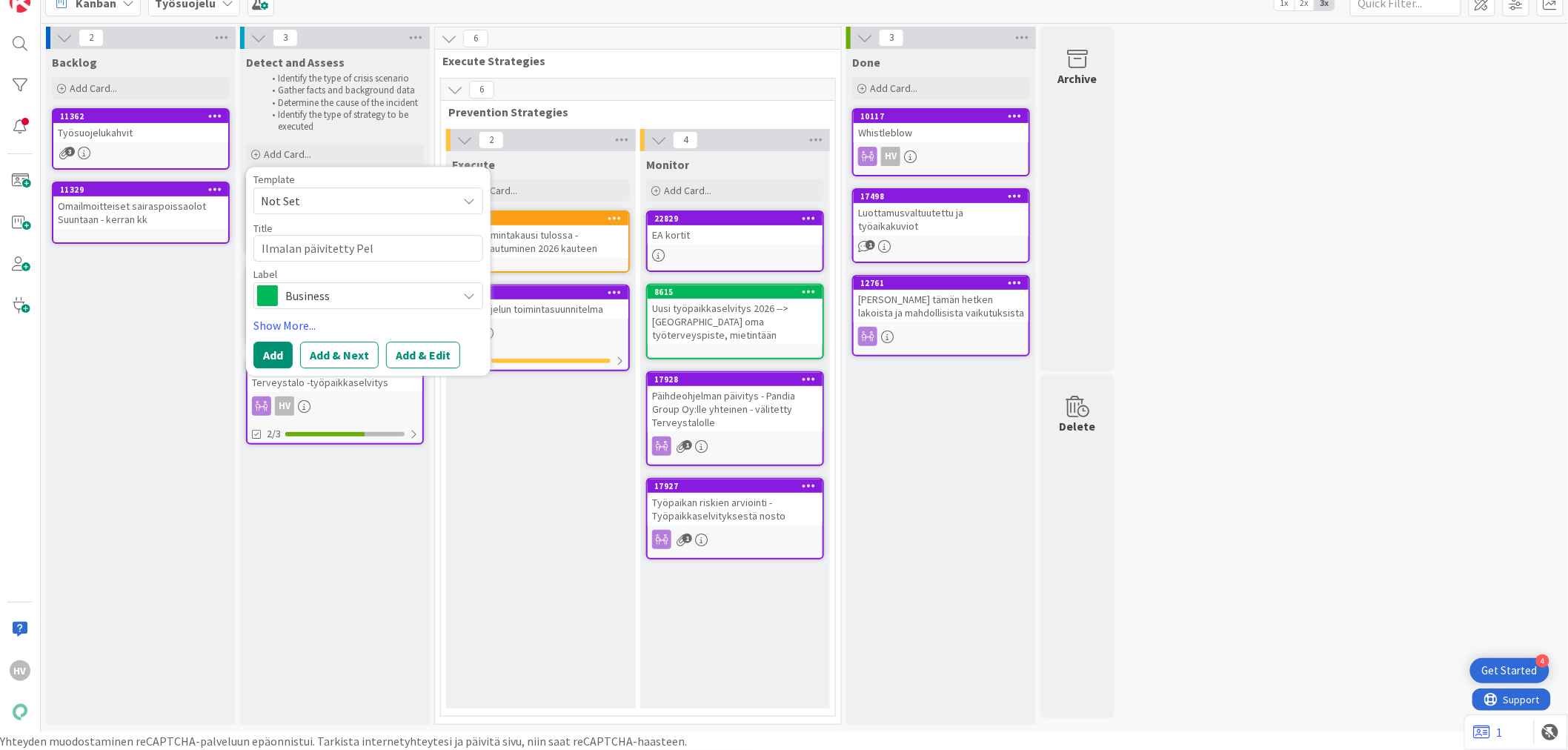
type textarea "x"
type textarea "Ilmalan päivitetty PelS"
type textarea "x"
type textarea "Ilmalan päivitetty PelSu"
click at [344, 302] on span "Business" at bounding box center [368, 297] width 164 height 21
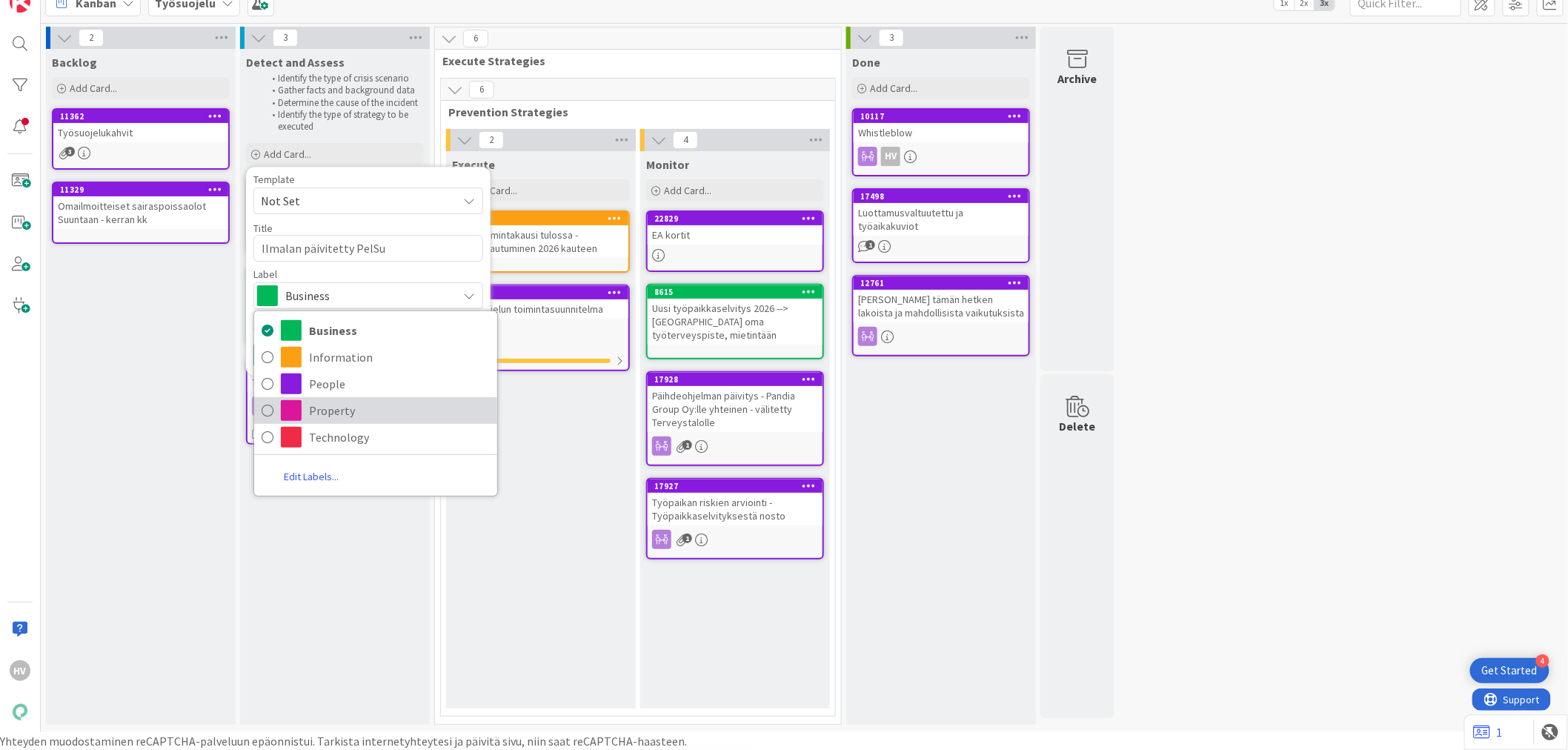
click at [342, 406] on span "Property" at bounding box center [399, 411] width 181 height 22
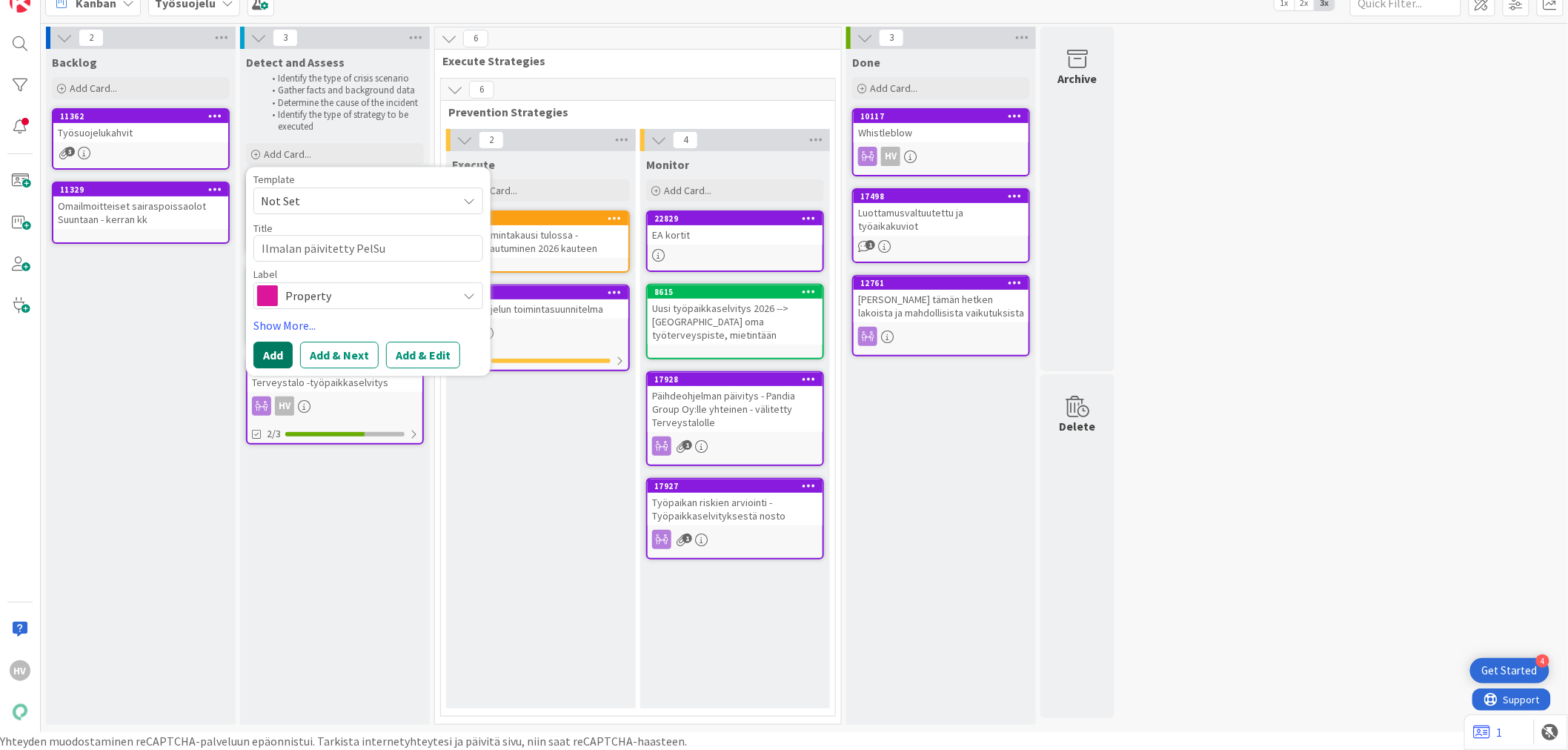
click at [270, 347] on button "Add" at bounding box center [272, 356] width 39 height 27
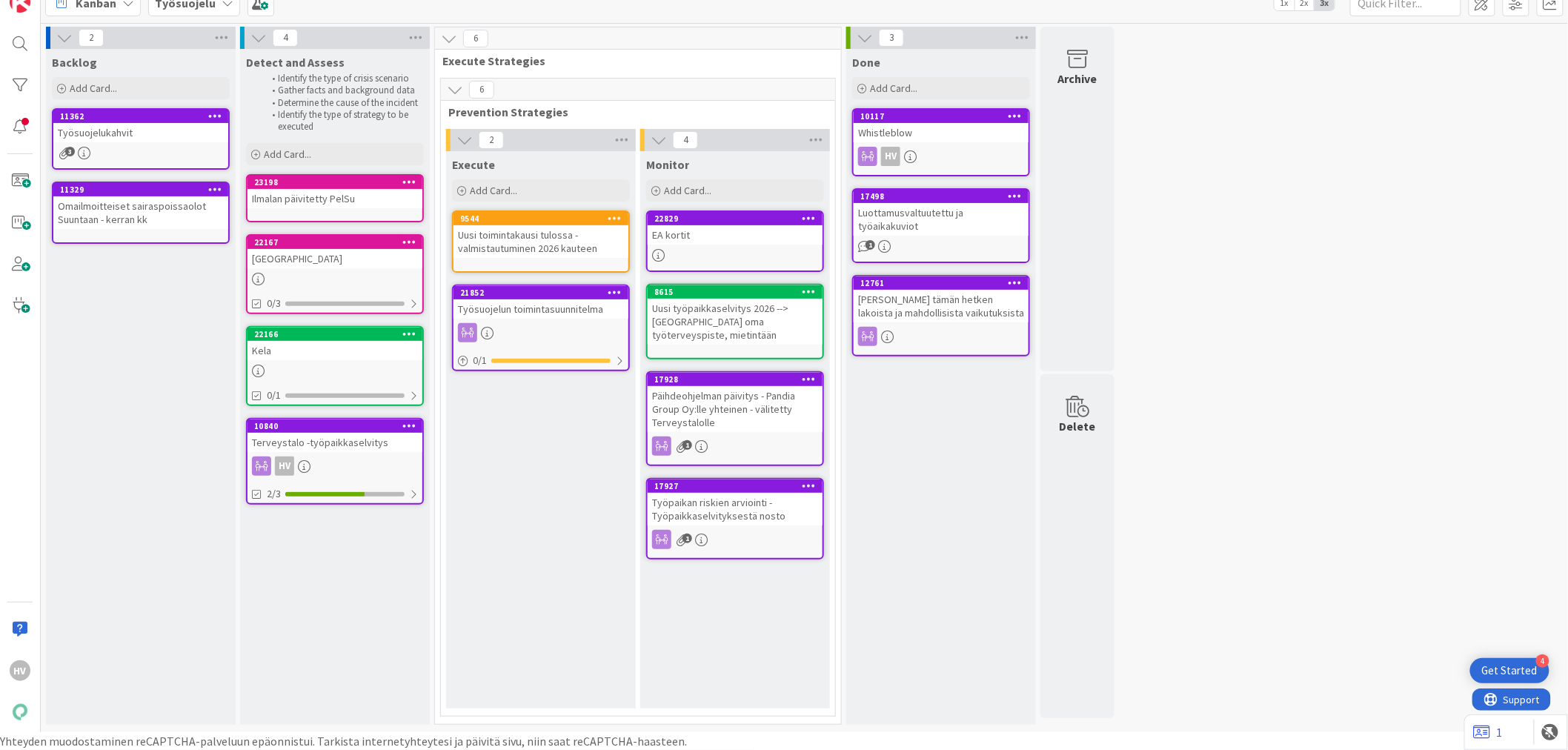
click at [324, 198] on div "Ilmalan päivitetty PelSu" at bounding box center [335, 198] width 175 height 19
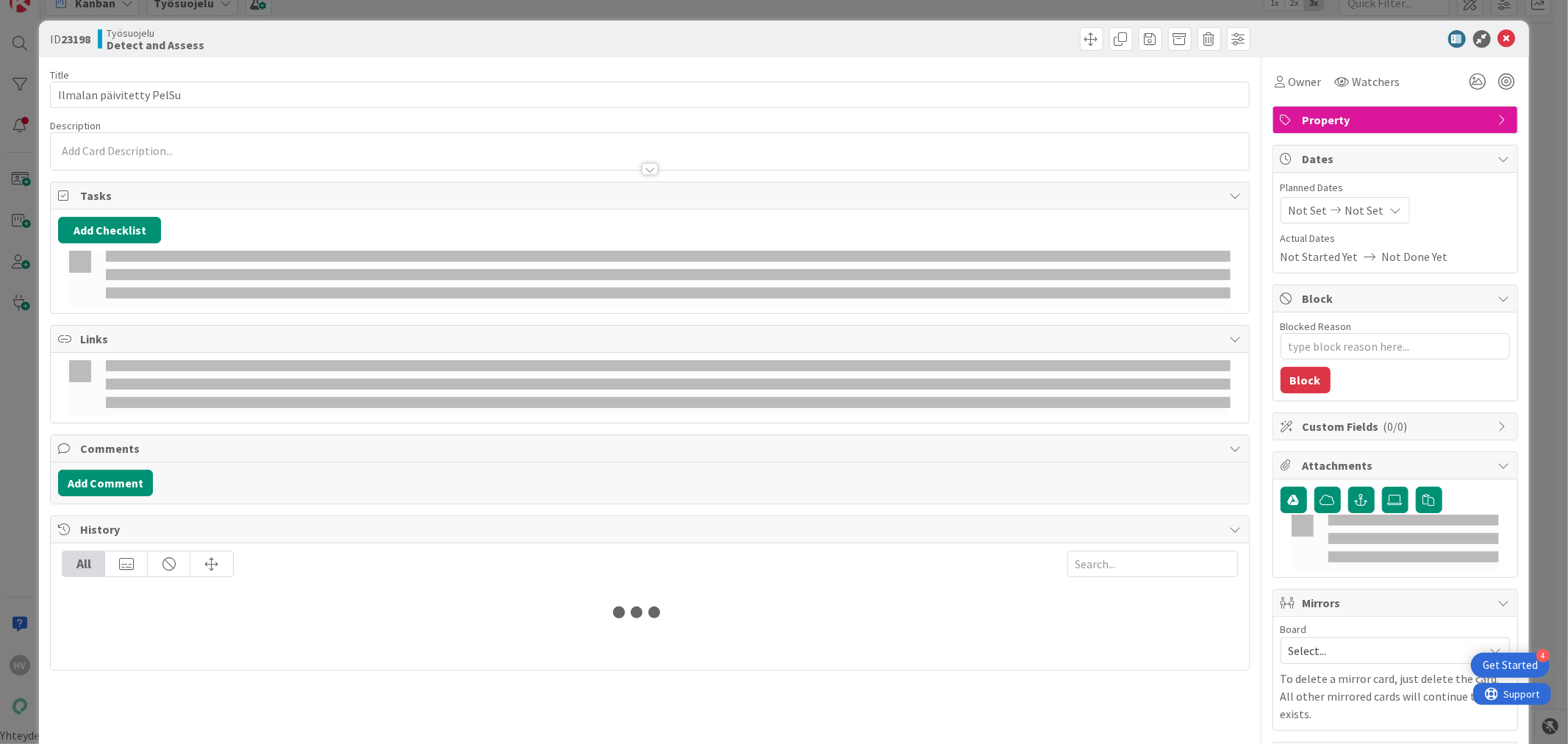
type textarea "x"
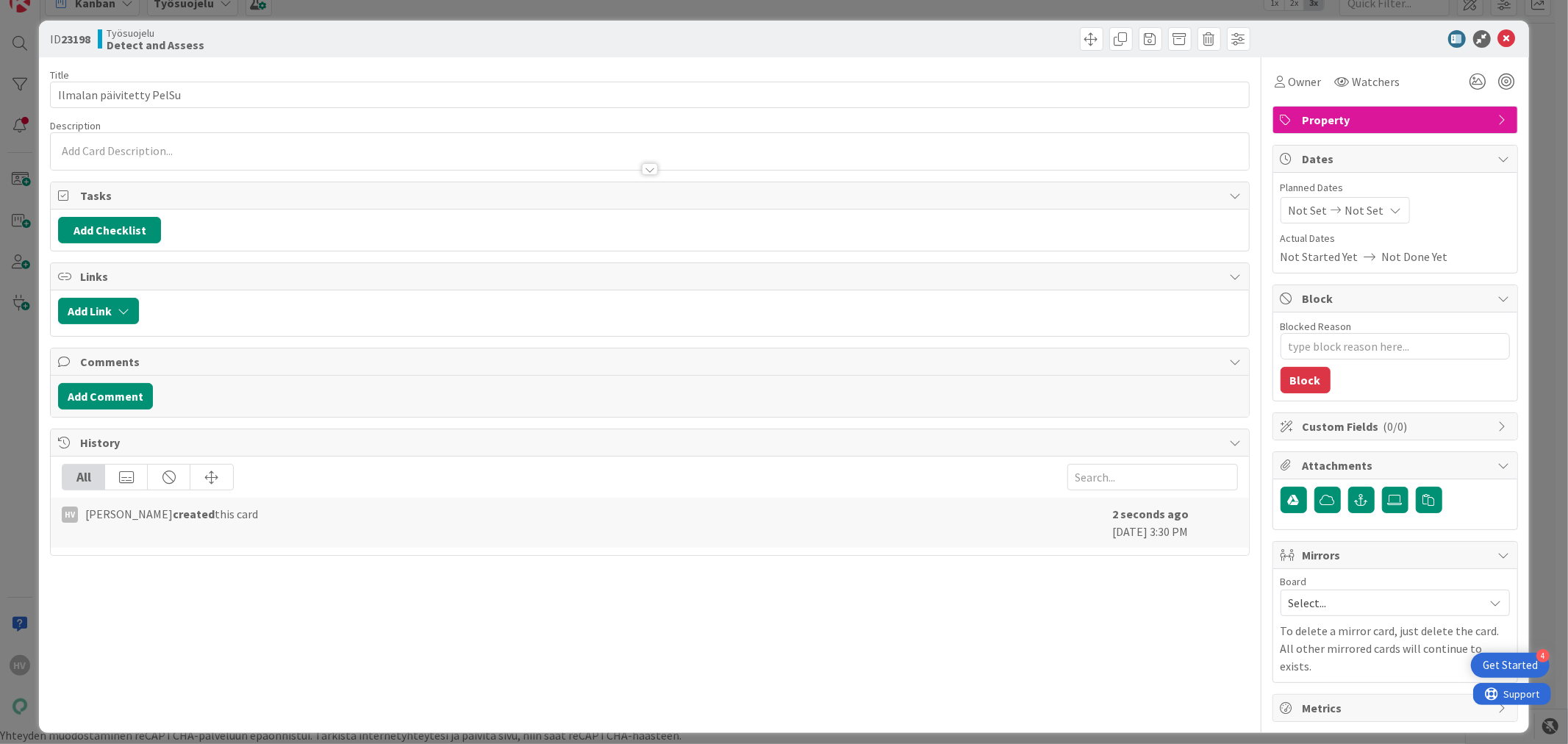
click at [158, 150] on p at bounding box center [650, 151] width 1183 height 17
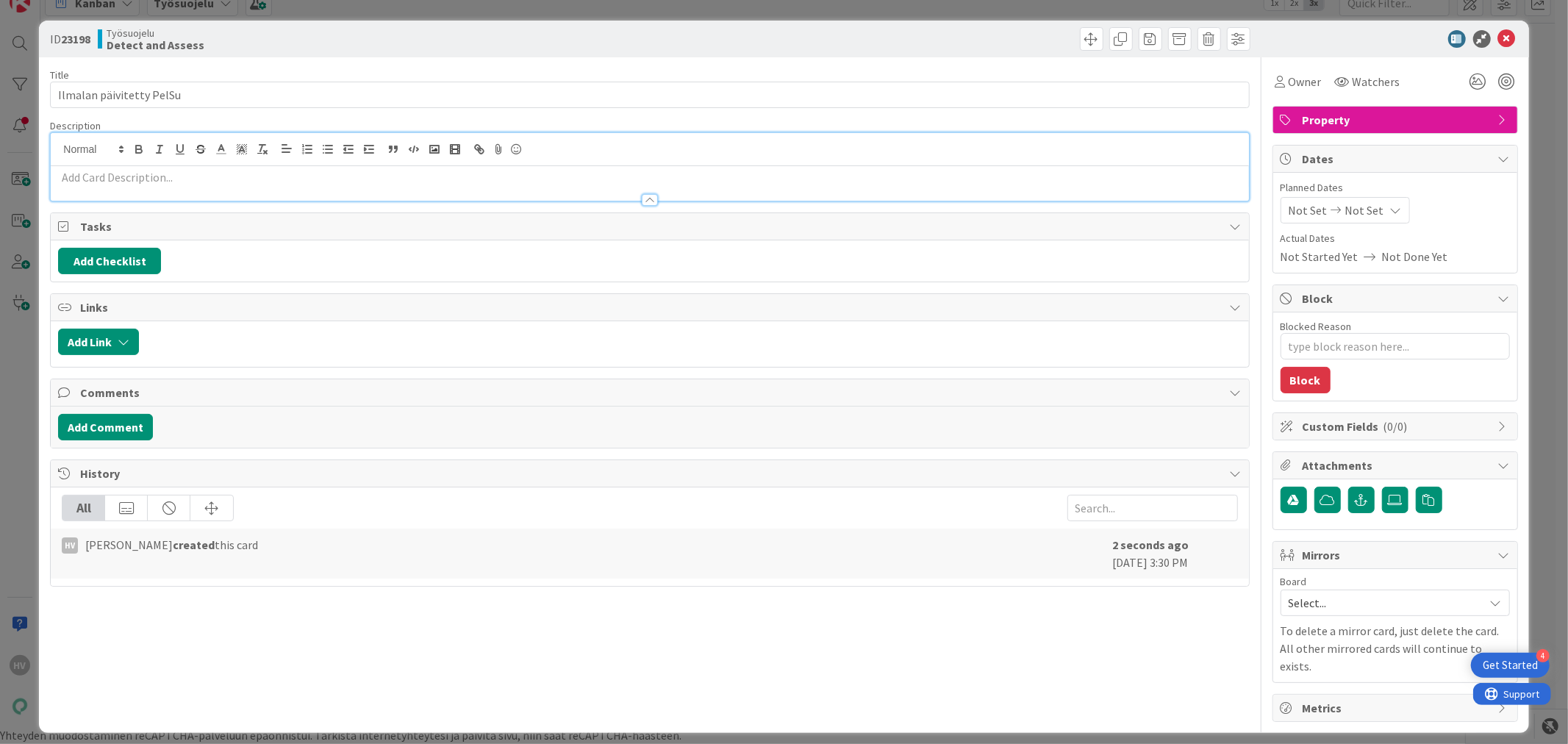
click at [191, 187] on div at bounding box center [650, 193] width 1198 height 15
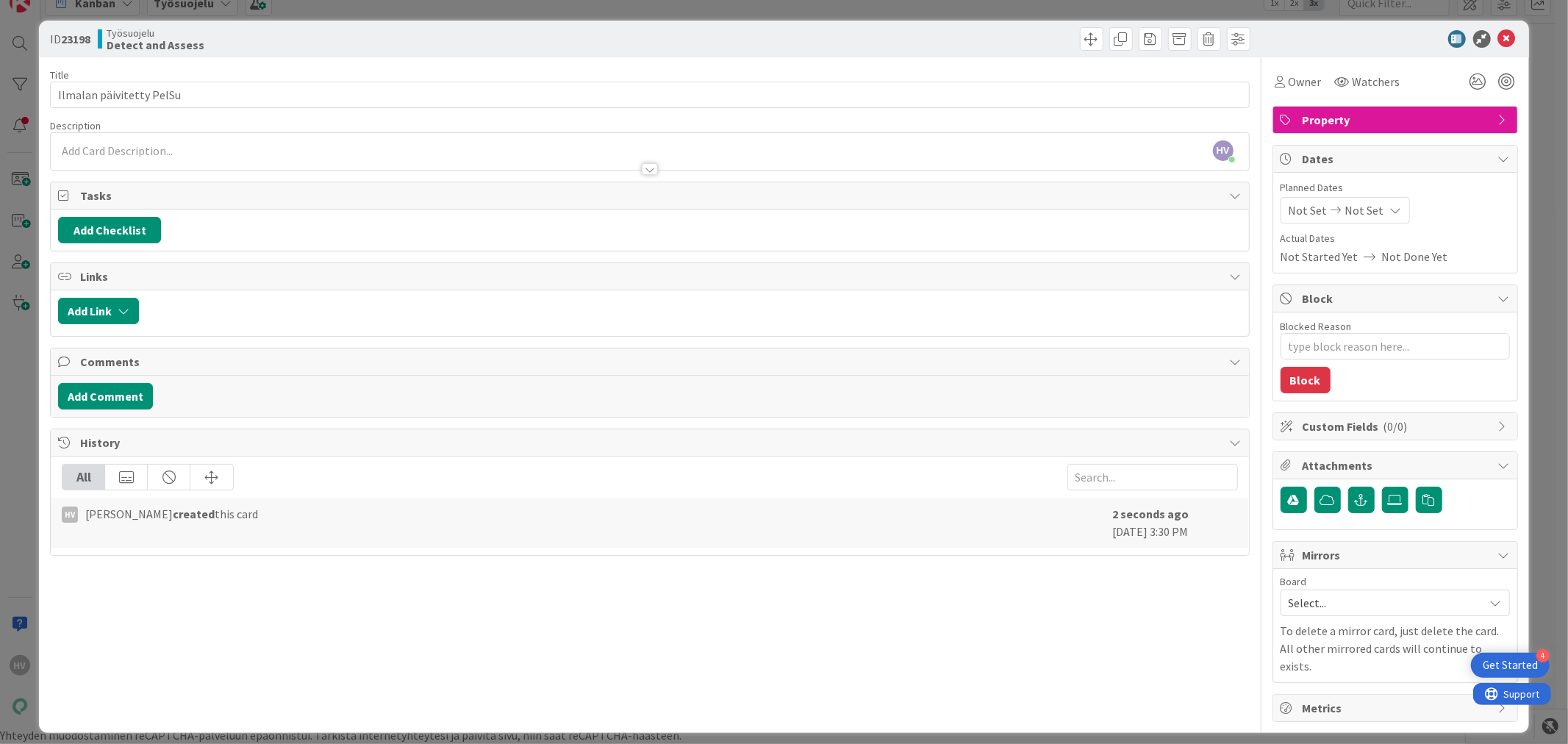
click at [151, 151] on body "4 Get Started HV Kanban Työsuojelu 1x 2x 3x 2 Backlog Add Card... 11362 Työsuoj…" at bounding box center [784, 354] width 1568 height 744
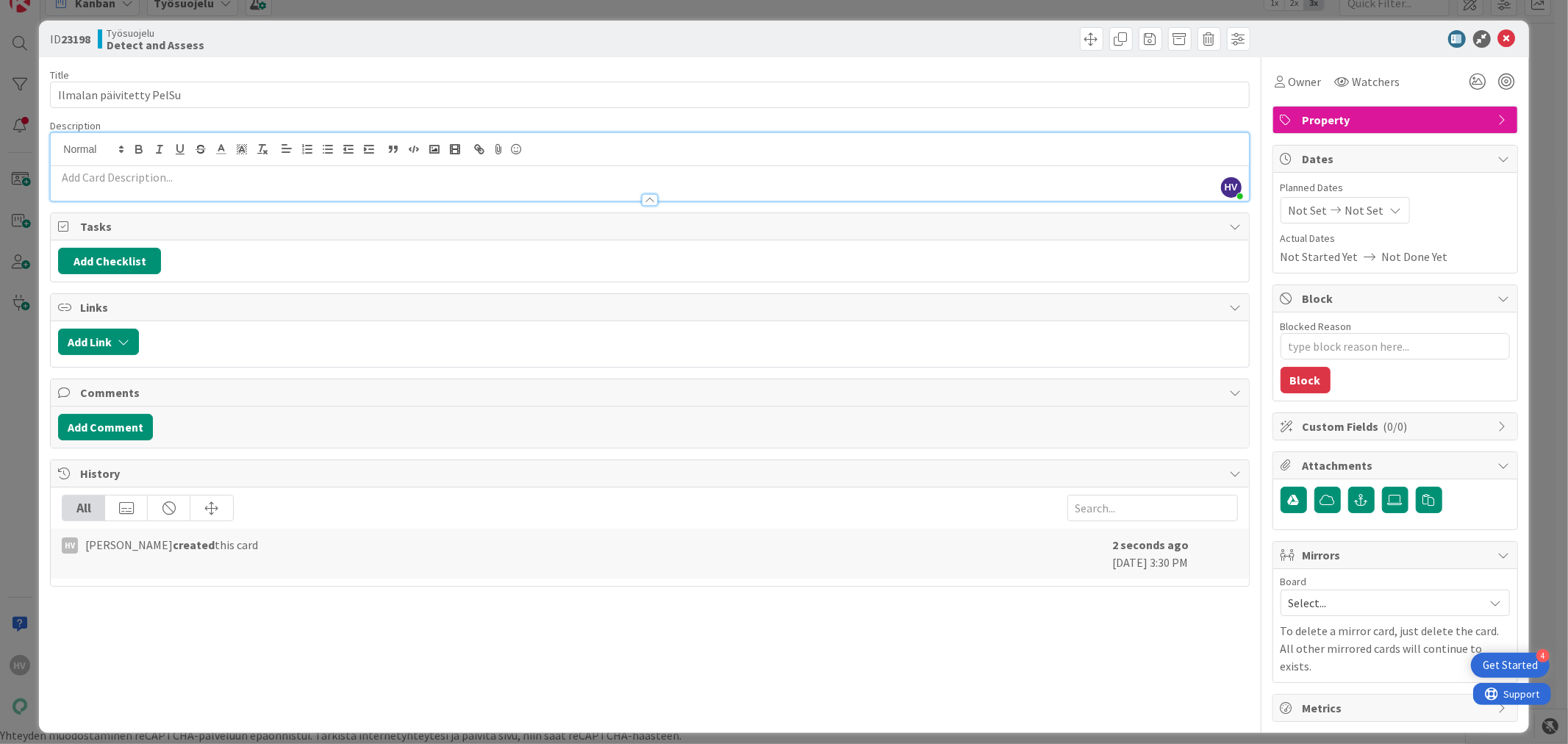
click at [192, 182] on p at bounding box center [650, 178] width 1183 height 17
click at [1508, 39] on icon at bounding box center [1507, 39] width 18 height 18
